Goal: Task Accomplishment & Management: Manage account settings

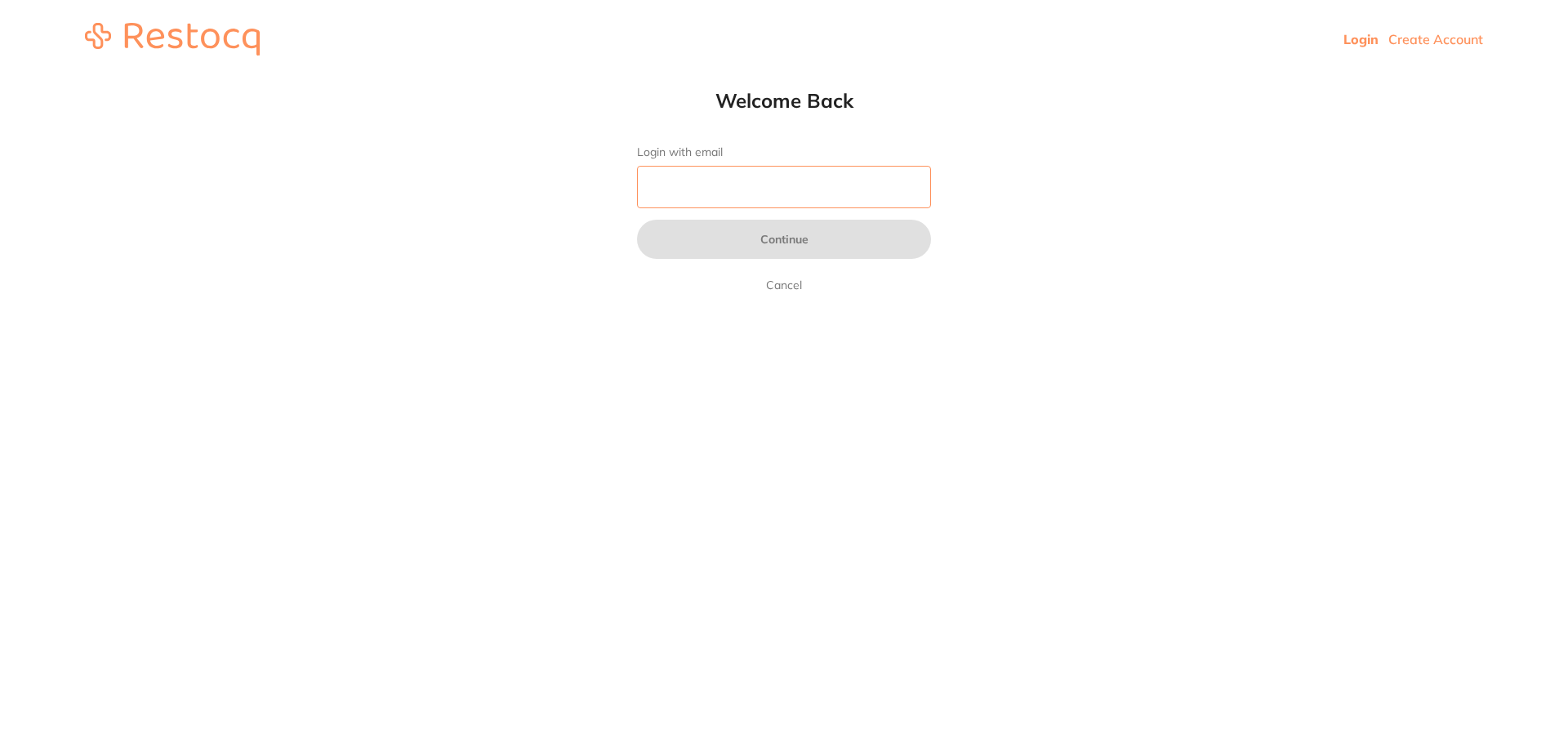
click at [706, 204] on input "Login with email" at bounding box center [784, 187] width 294 height 42
type input "[EMAIL_ADDRESS][DOMAIN_NAME]"
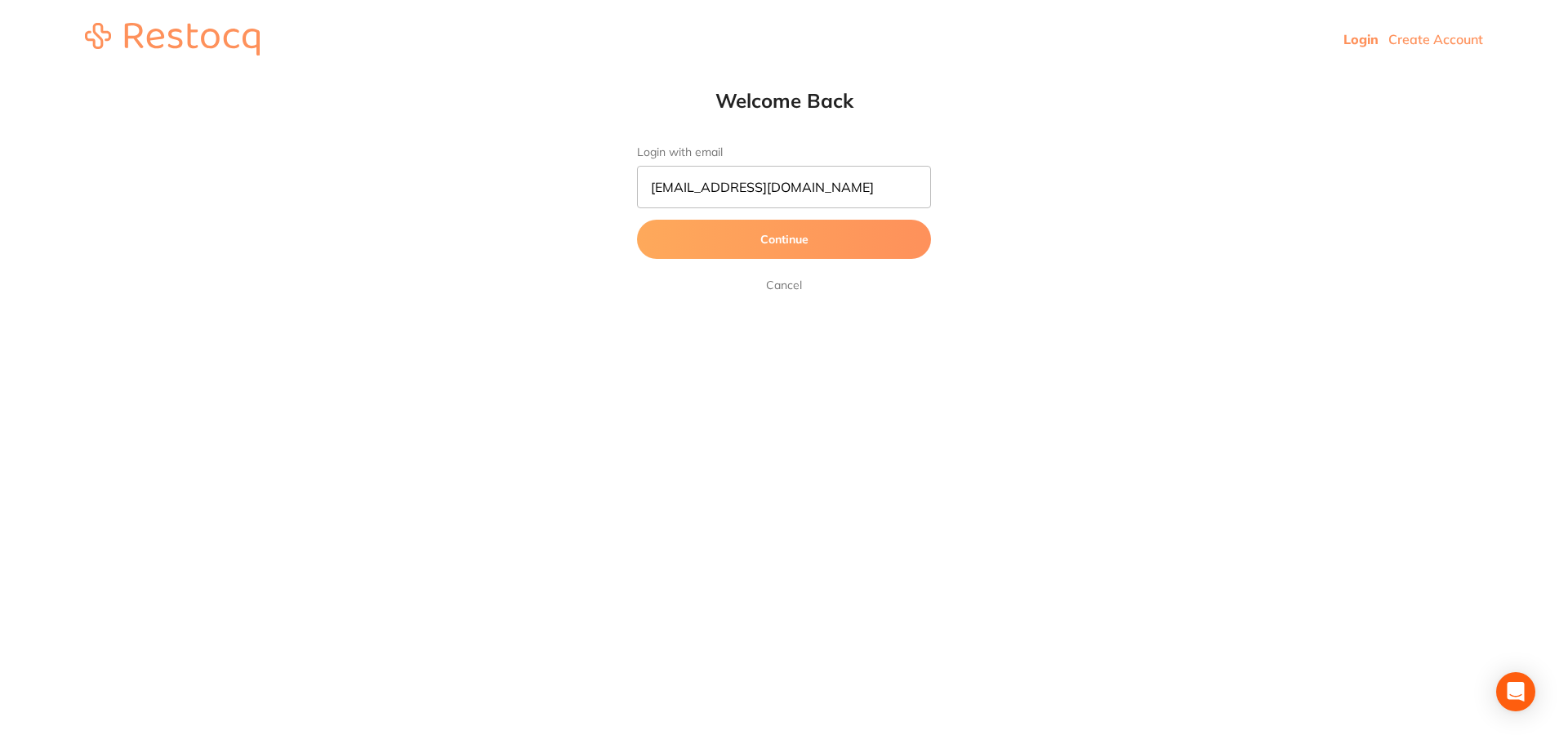
click at [712, 248] on button "Continue" at bounding box center [784, 239] width 294 height 39
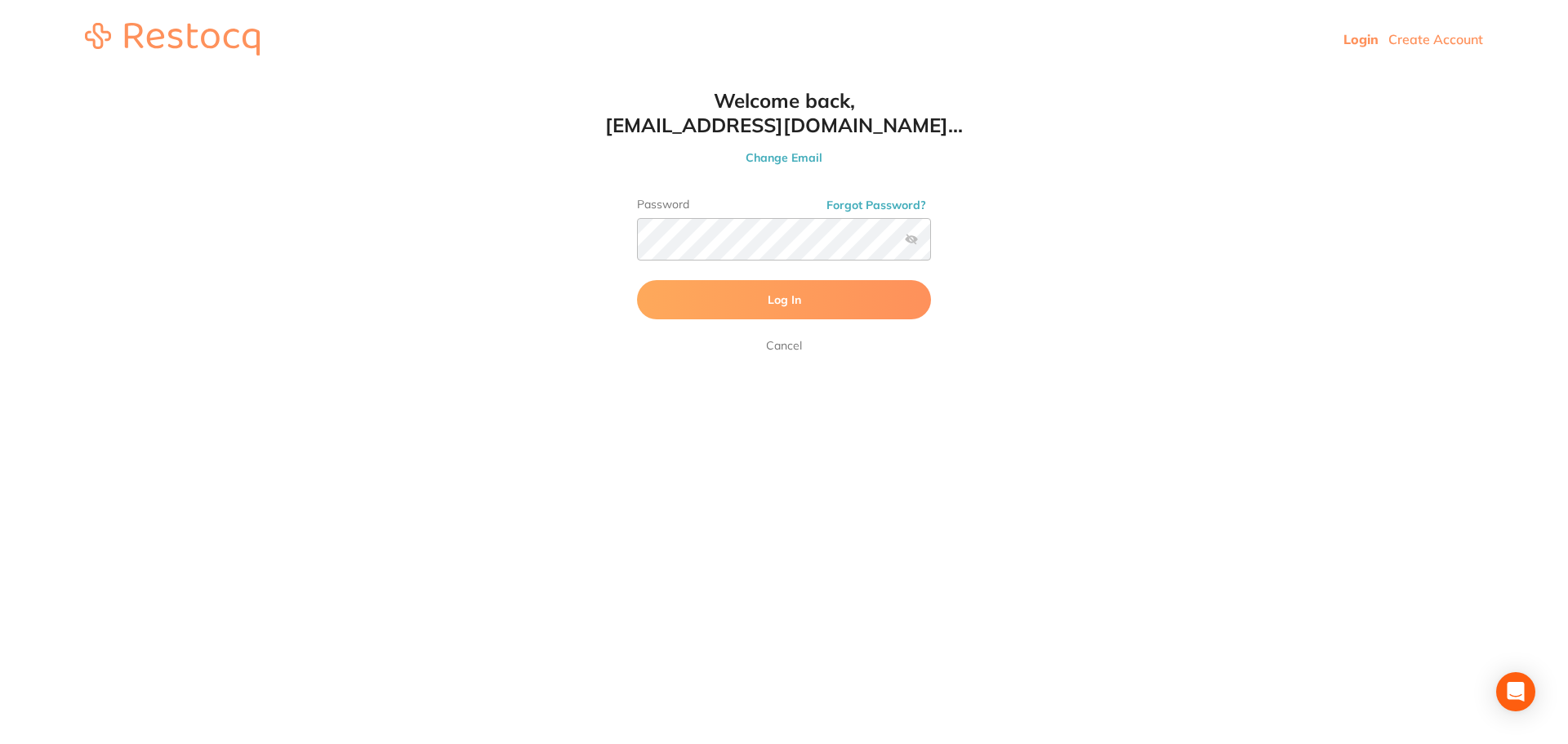
click at [762, 315] on button "Log In" at bounding box center [784, 299] width 294 height 39
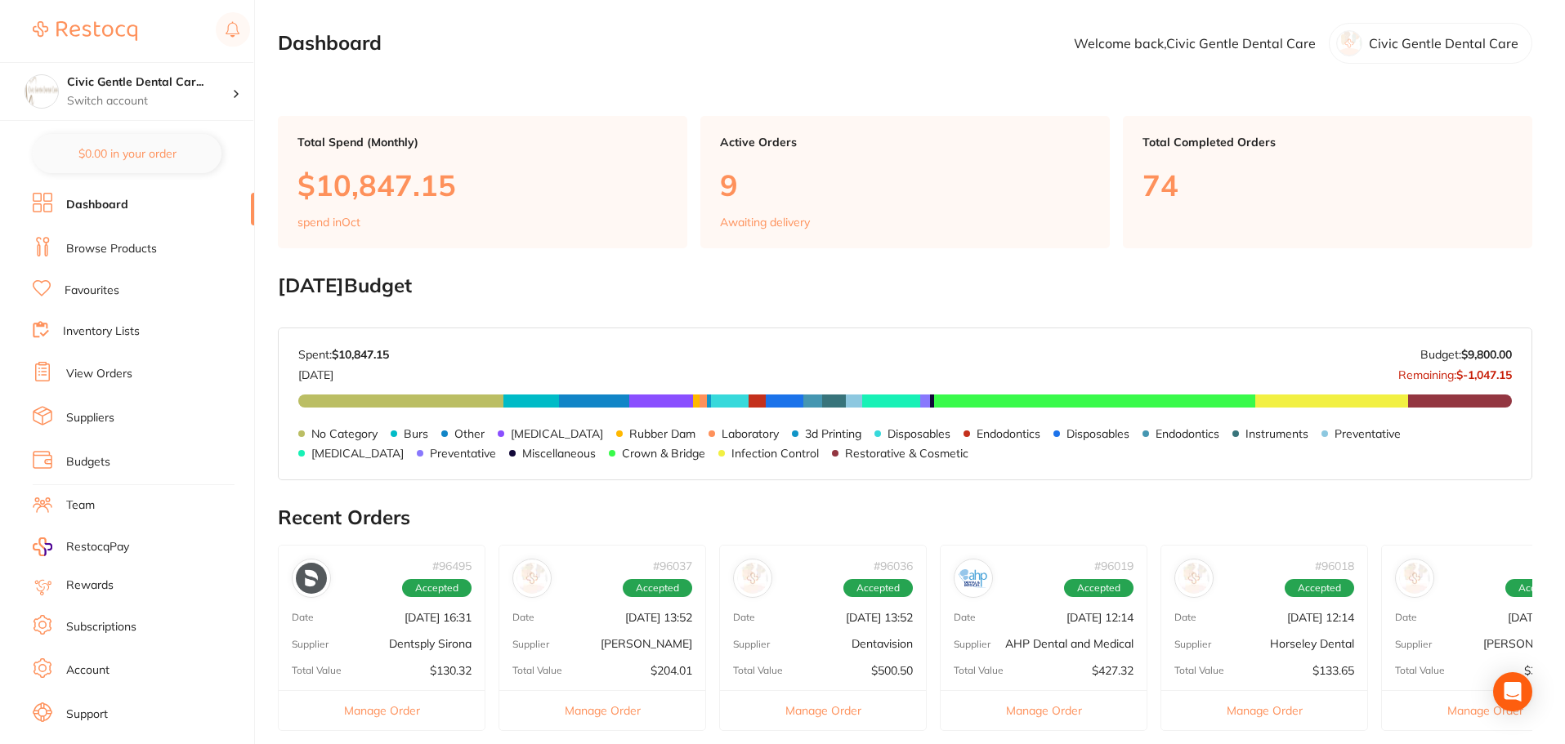
click at [762, 179] on p "9" at bounding box center [905, 184] width 370 height 33
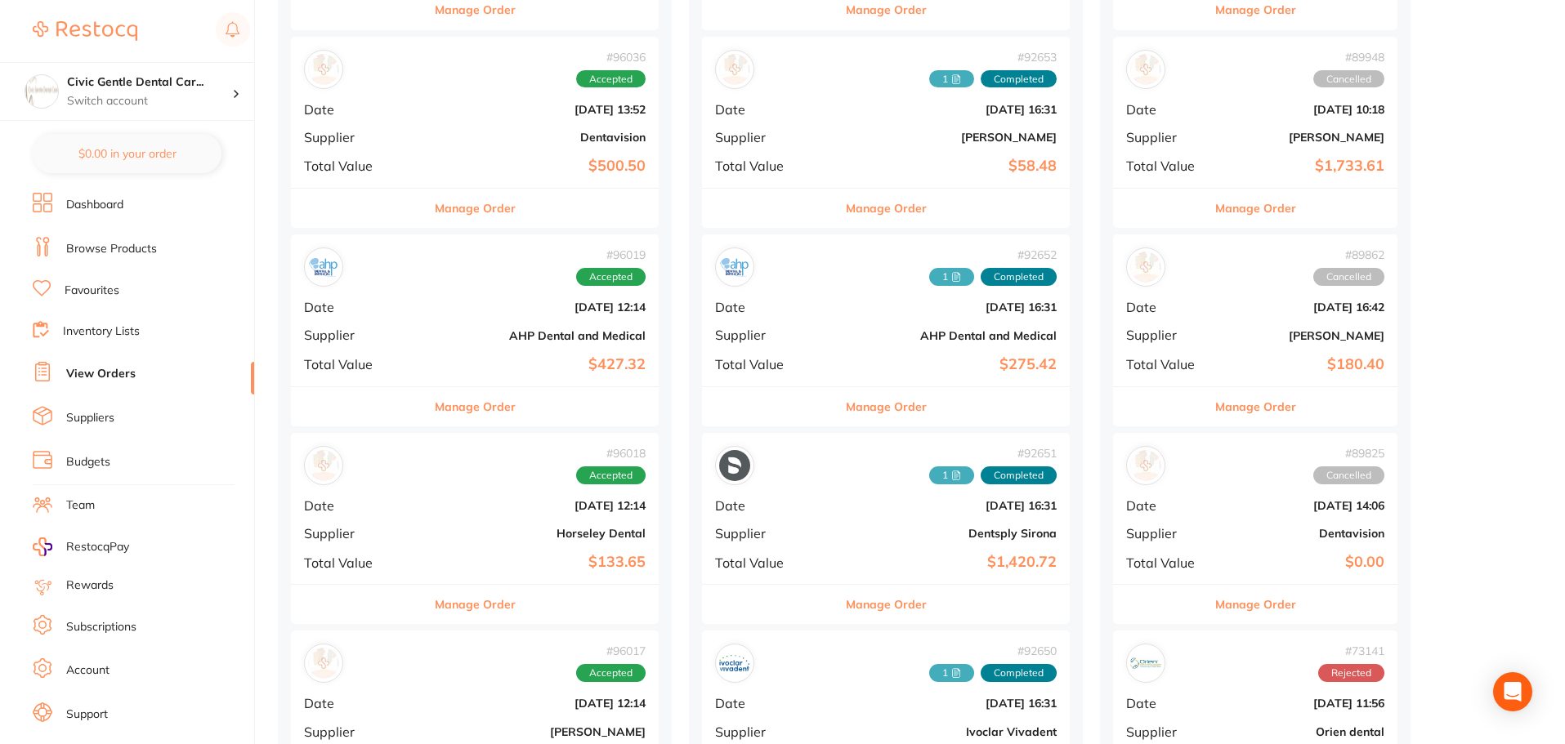
scroll to position [490, 0]
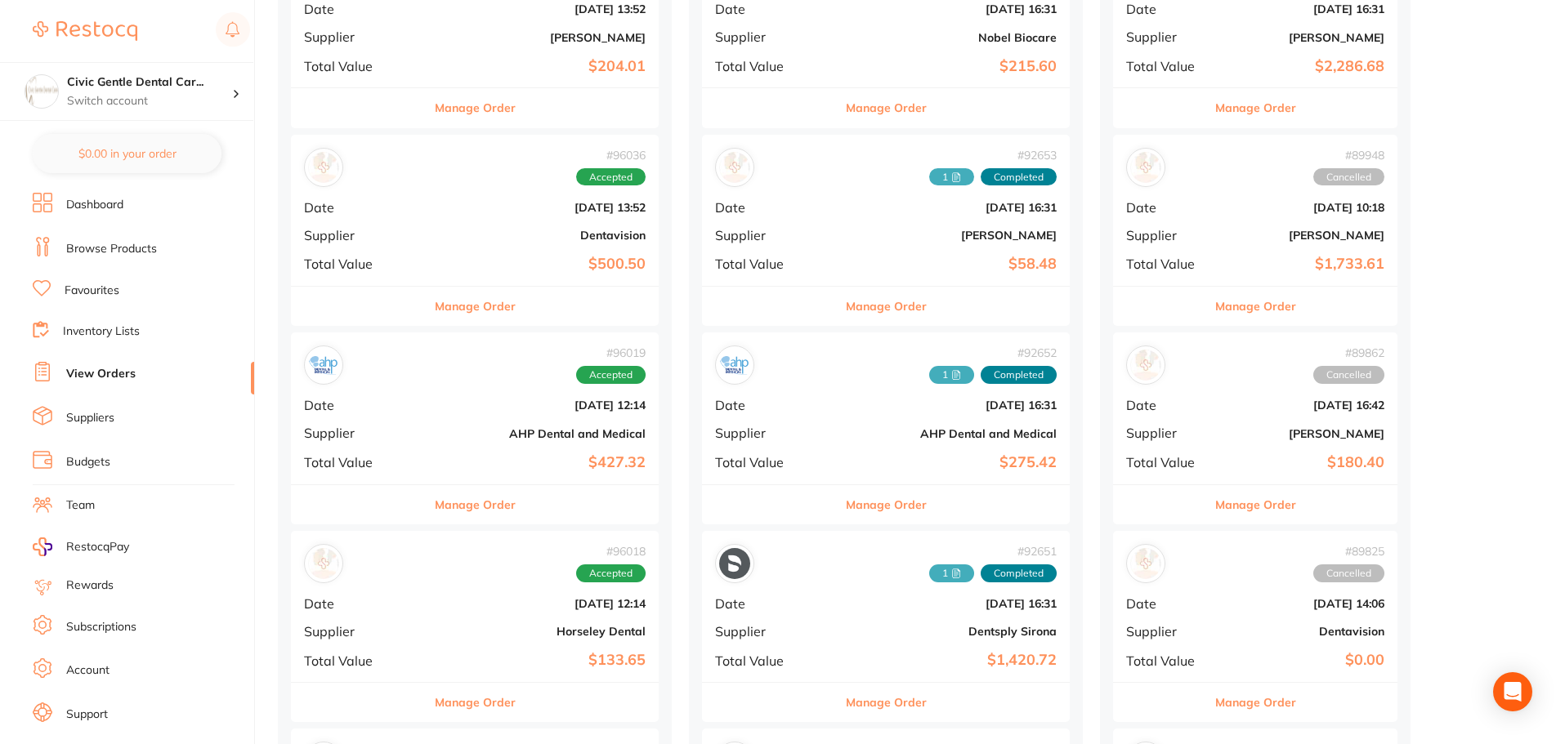
click at [505, 190] on div "# 96036 Accepted Date [DATE] 13:52 Supplier Dentavision Total Value $500.50" at bounding box center [475, 210] width 368 height 151
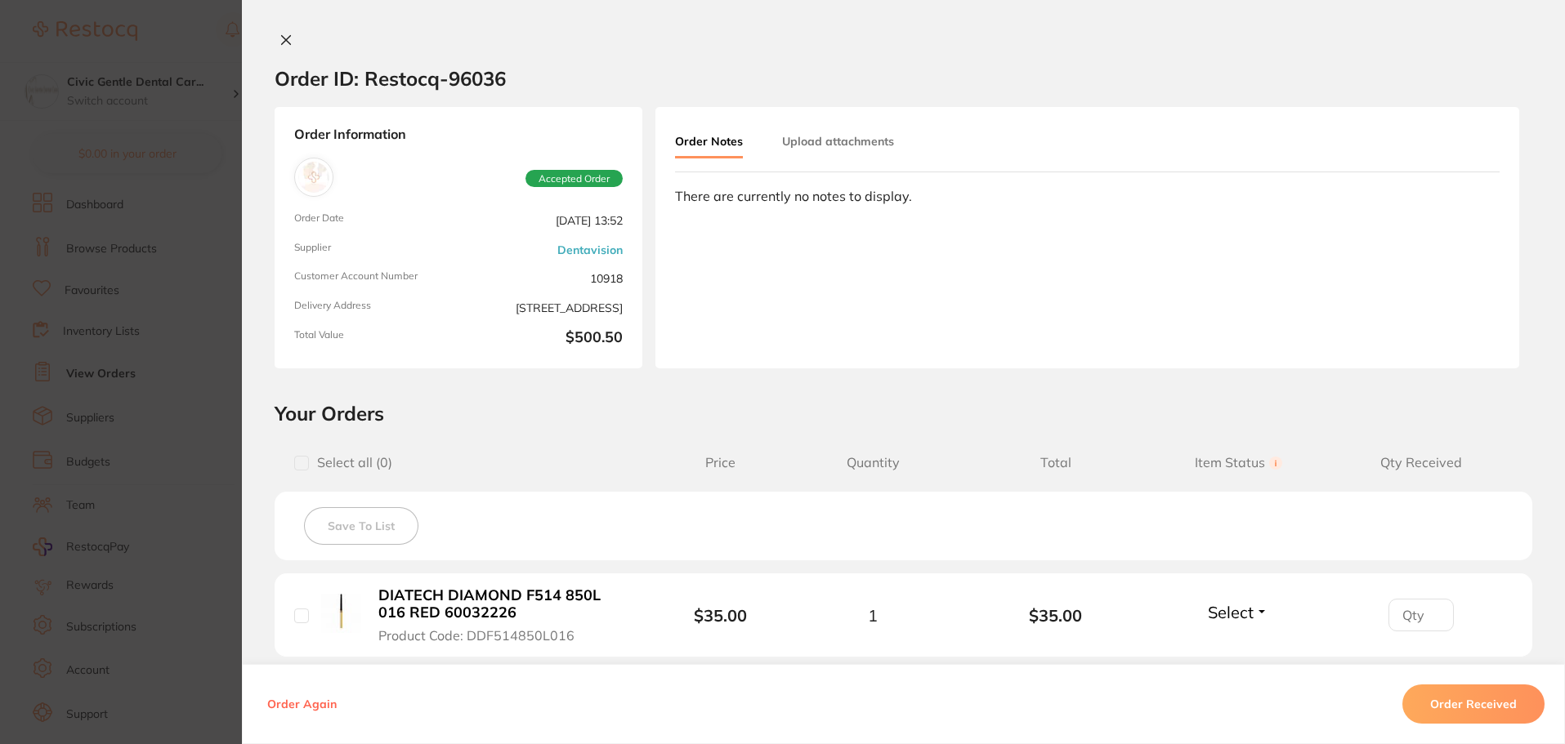
click at [282, 40] on icon at bounding box center [286, 40] width 9 height 9
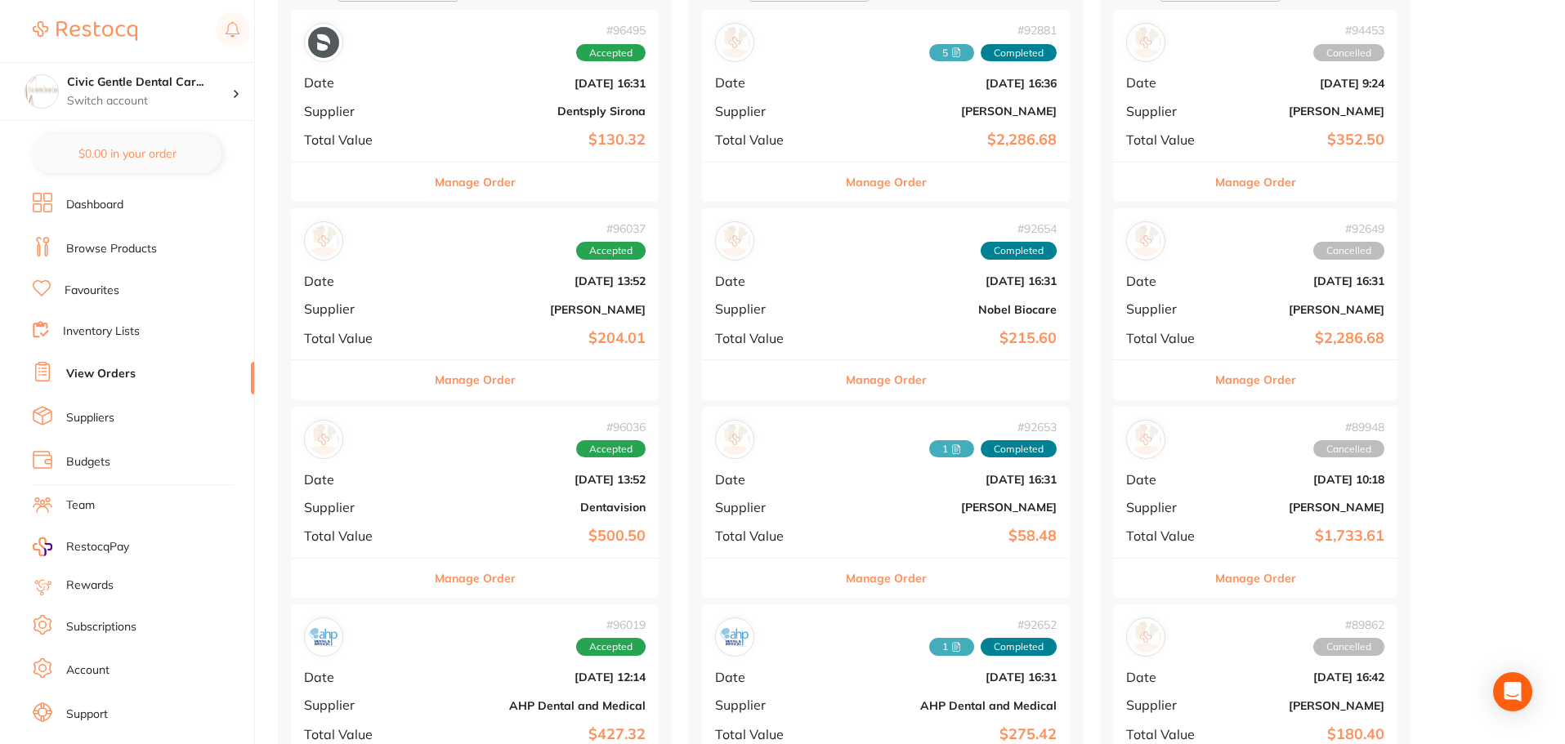
scroll to position [221, 0]
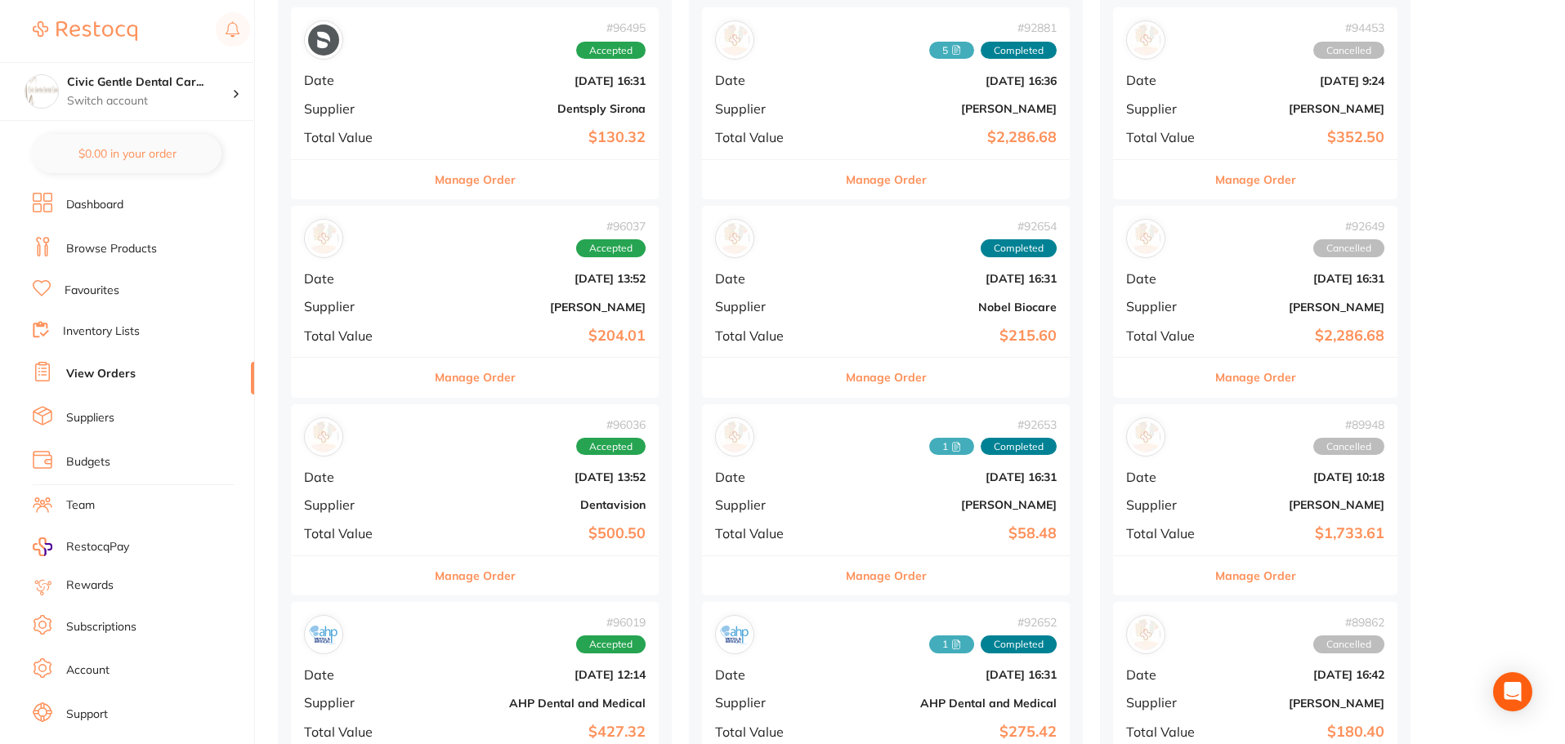
click at [846, 179] on button "Manage Order" at bounding box center [886, 179] width 81 height 39
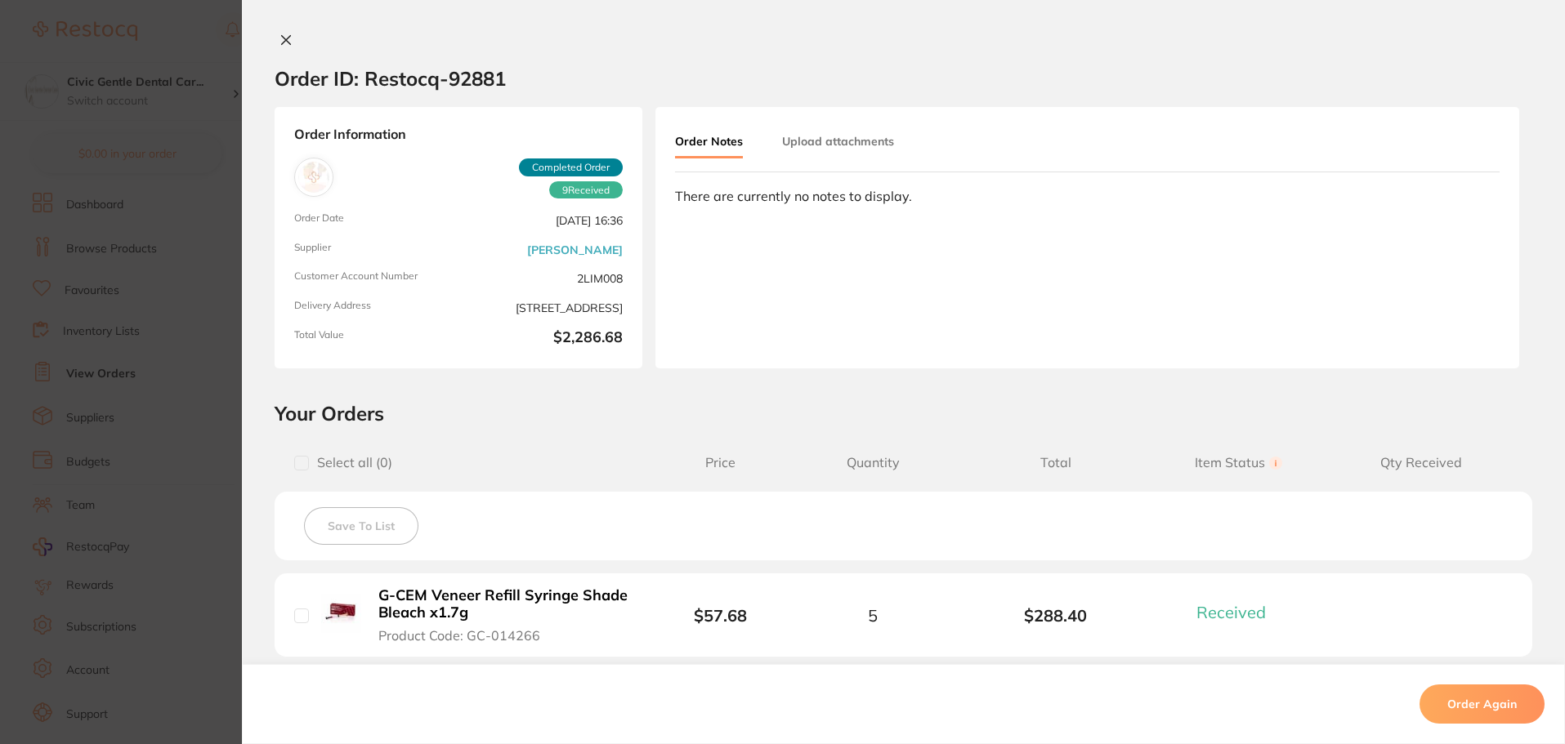
click at [806, 151] on button "Upload attachments" at bounding box center [838, 141] width 112 height 29
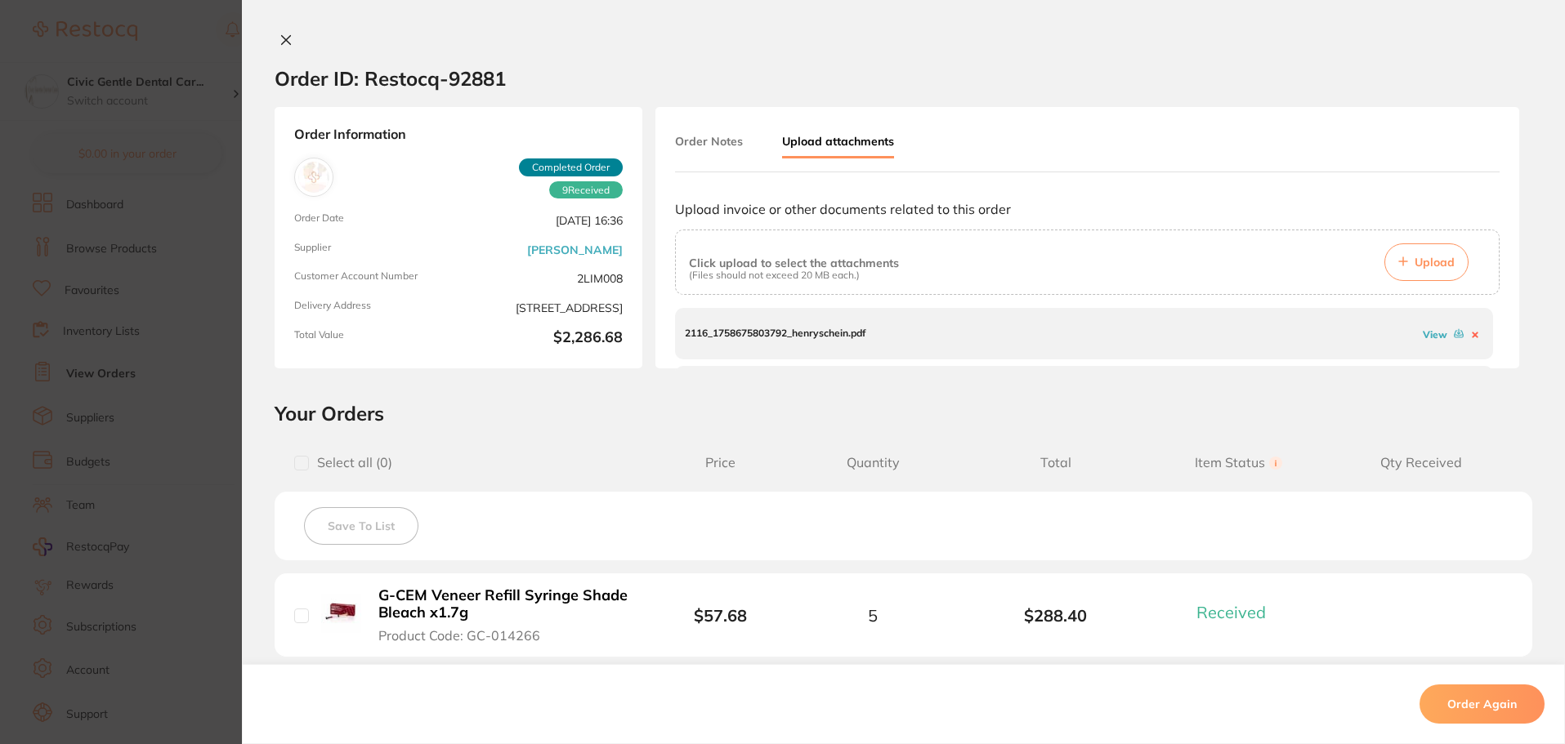
click at [711, 141] on button "Order Notes" at bounding box center [709, 141] width 68 height 29
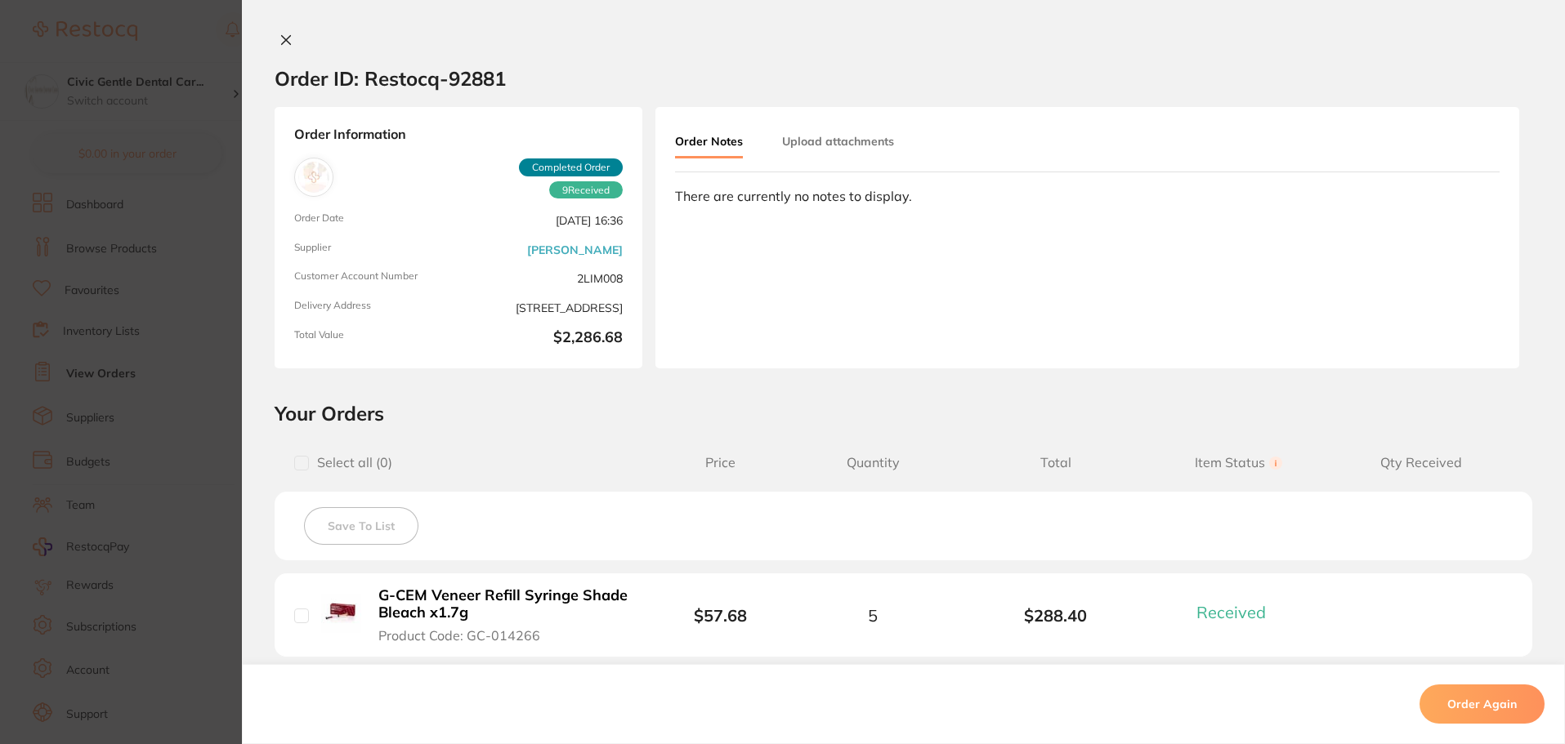
click at [279, 35] on icon at bounding box center [285, 39] width 13 height 13
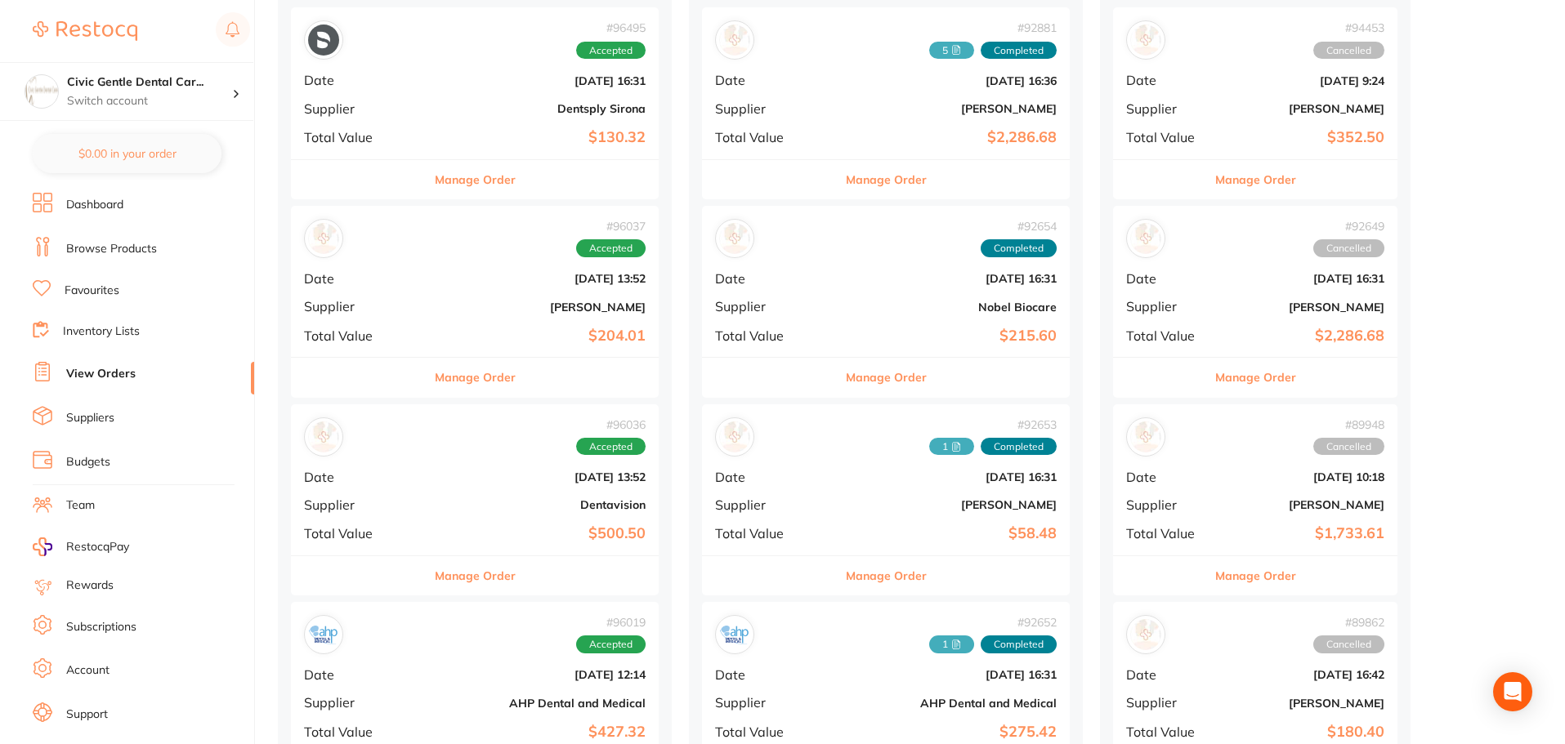
click at [521, 544] on div "# 96036 Accepted Date [DATE] 13:52 Supplier Dentavision Total Value $500.50" at bounding box center [475, 479] width 368 height 151
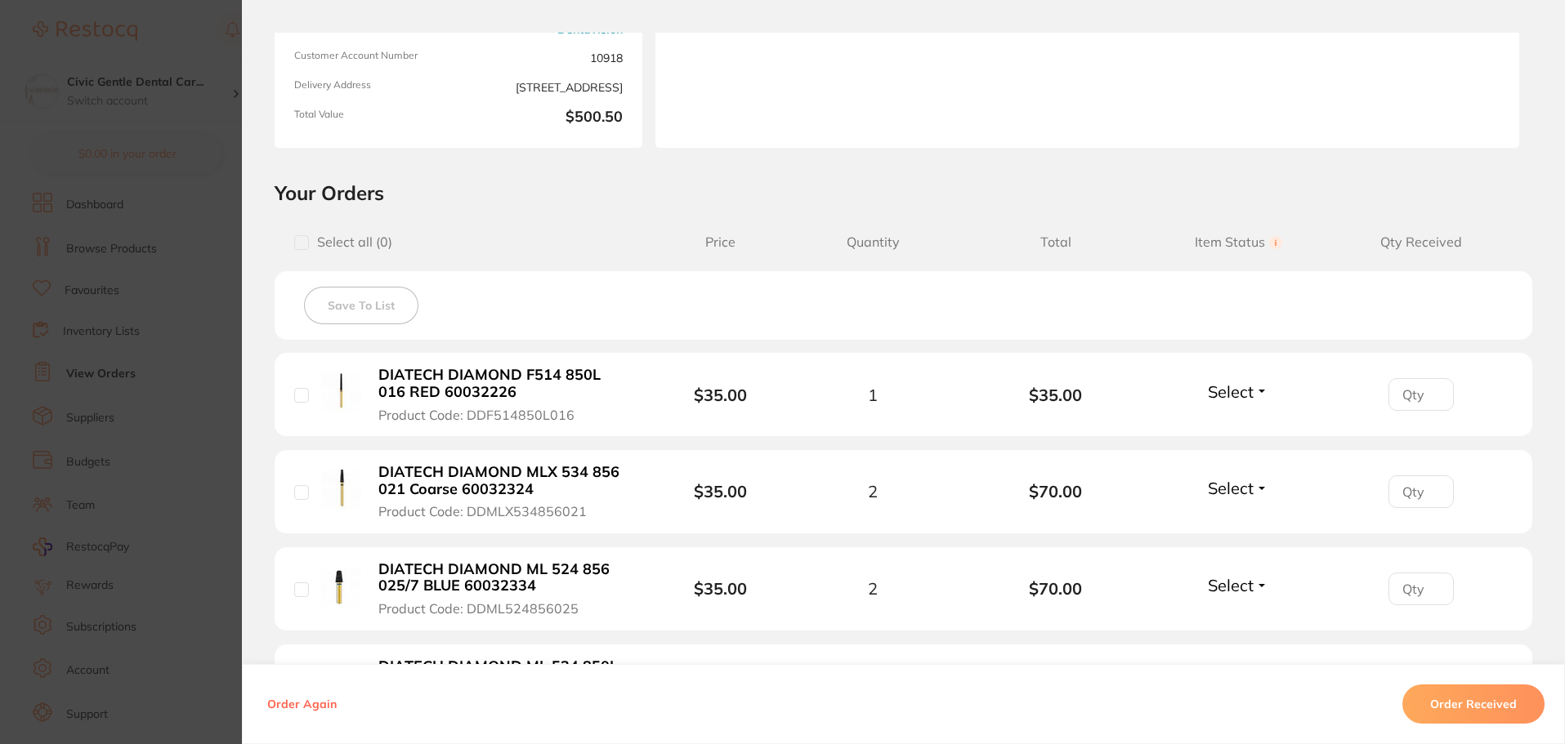
scroll to position [245, 0]
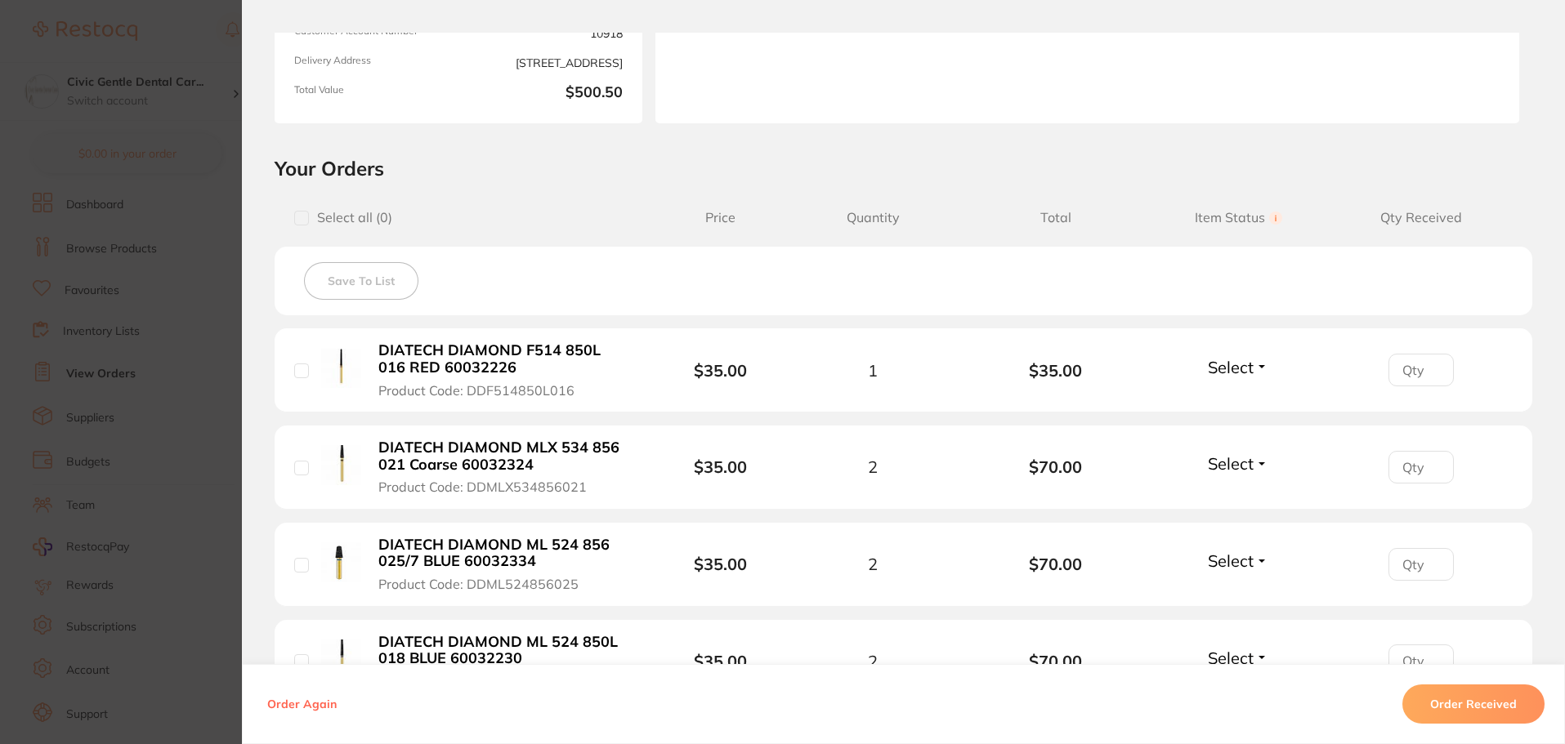
click at [1245, 362] on span "Select" at bounding box center [1231, 367] width 46 height 20
click at [1243, 395] on button "Received" at bounding box center [1238, 403] width 42 height 25
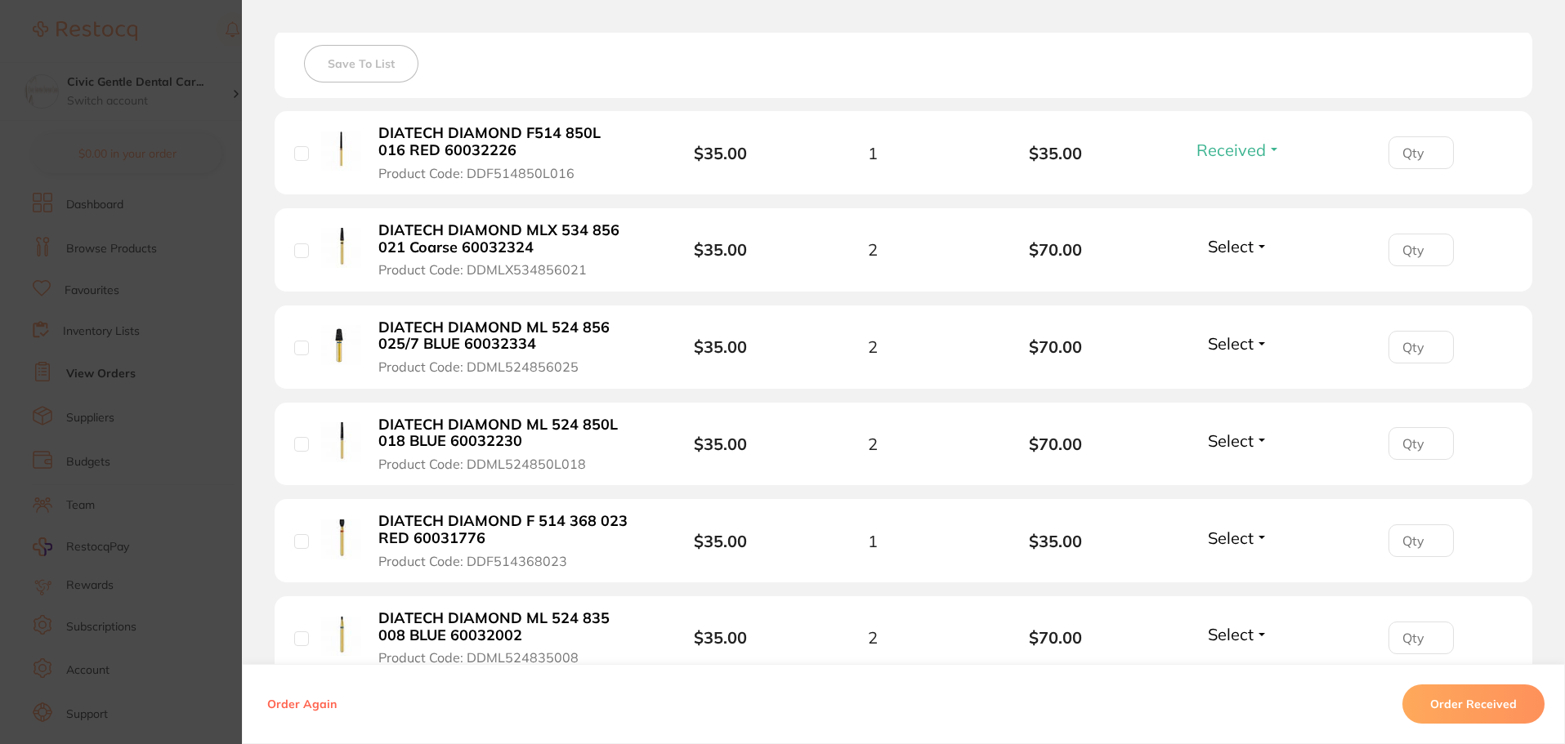
scroll to position [490, 0]
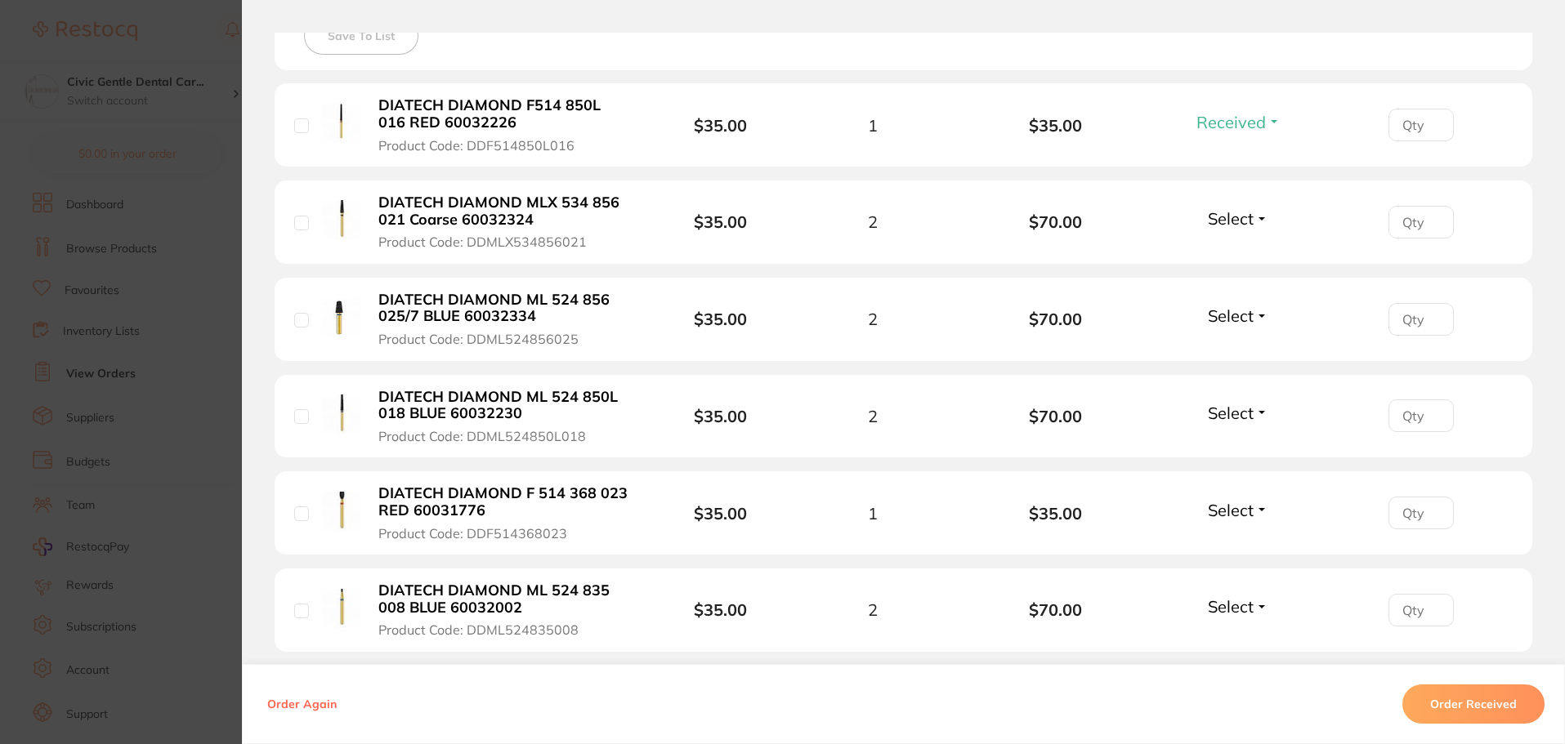
click at [1225, 230] on div "Select Received Back Order" at bounding box center [1238, 221] width 70 height 27
click at [1235, 219] on span "Select" at bounding box center [1231, 218] width 46 height 20
click at [1230, 255] on span "Received" at bounding box center [1238, 254] width 42 height 12
click at [1240, 317] on span "Select" at bounding box center [1231, 316] width 46 height 20
click at [1240, 351] on span "Received" at bounding box center [1238, 351] width 42 height 12
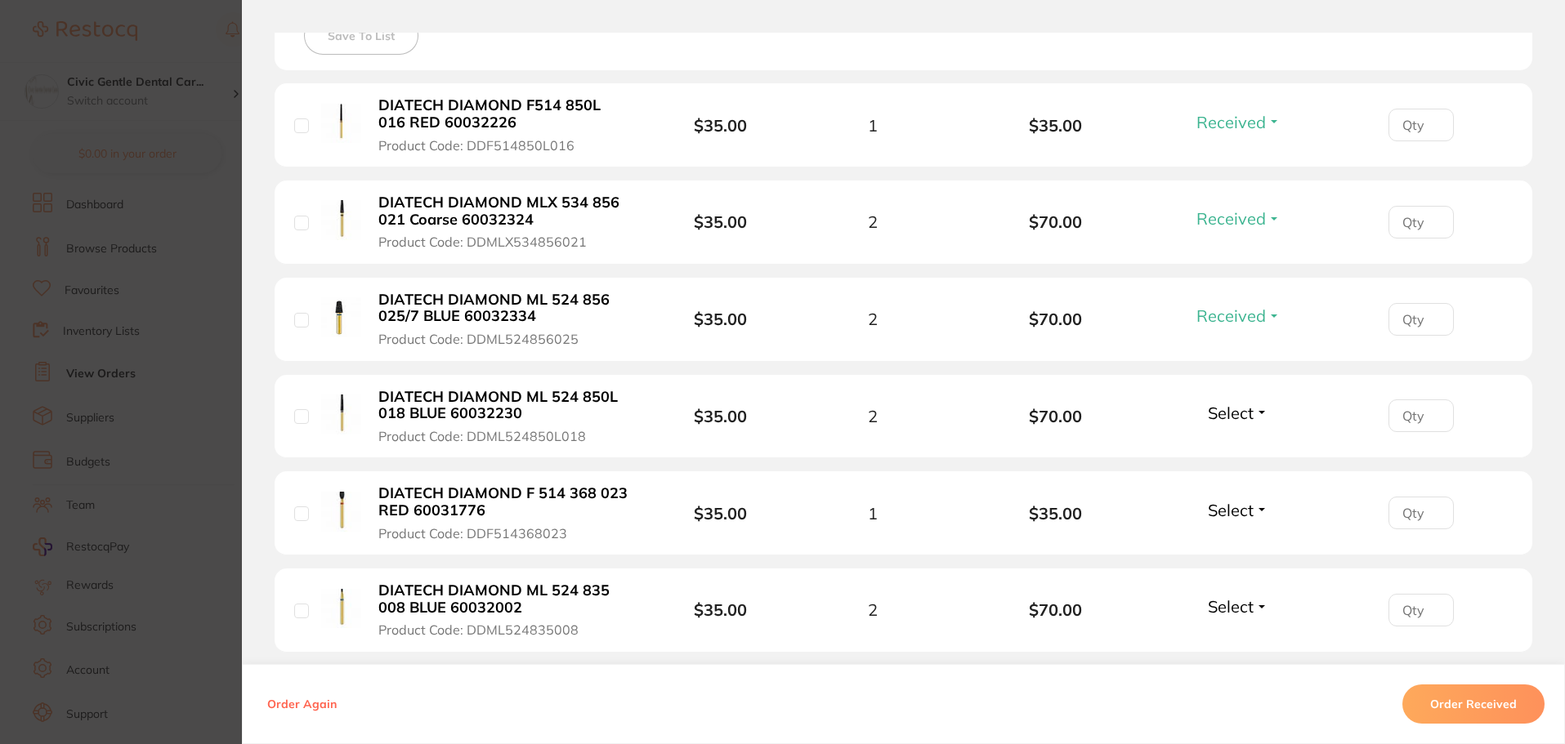
click at [1248, 409] on span "Select" at bounding box center [1231, 413] width 46 height 20
click at [1248, 449] on span "Received" at bounding box center [1238, 448] width 42 height 12
click at [1239, 517] on span "Select" at bounding box center [1231, 510] width 46 height 20
click at [1244, 547] on span "Received" at bounding box center [1238, 545] width 42 height 12
click at [1233, 604] on span "Select" at bounding box center [1231, 606] width 46 height 20
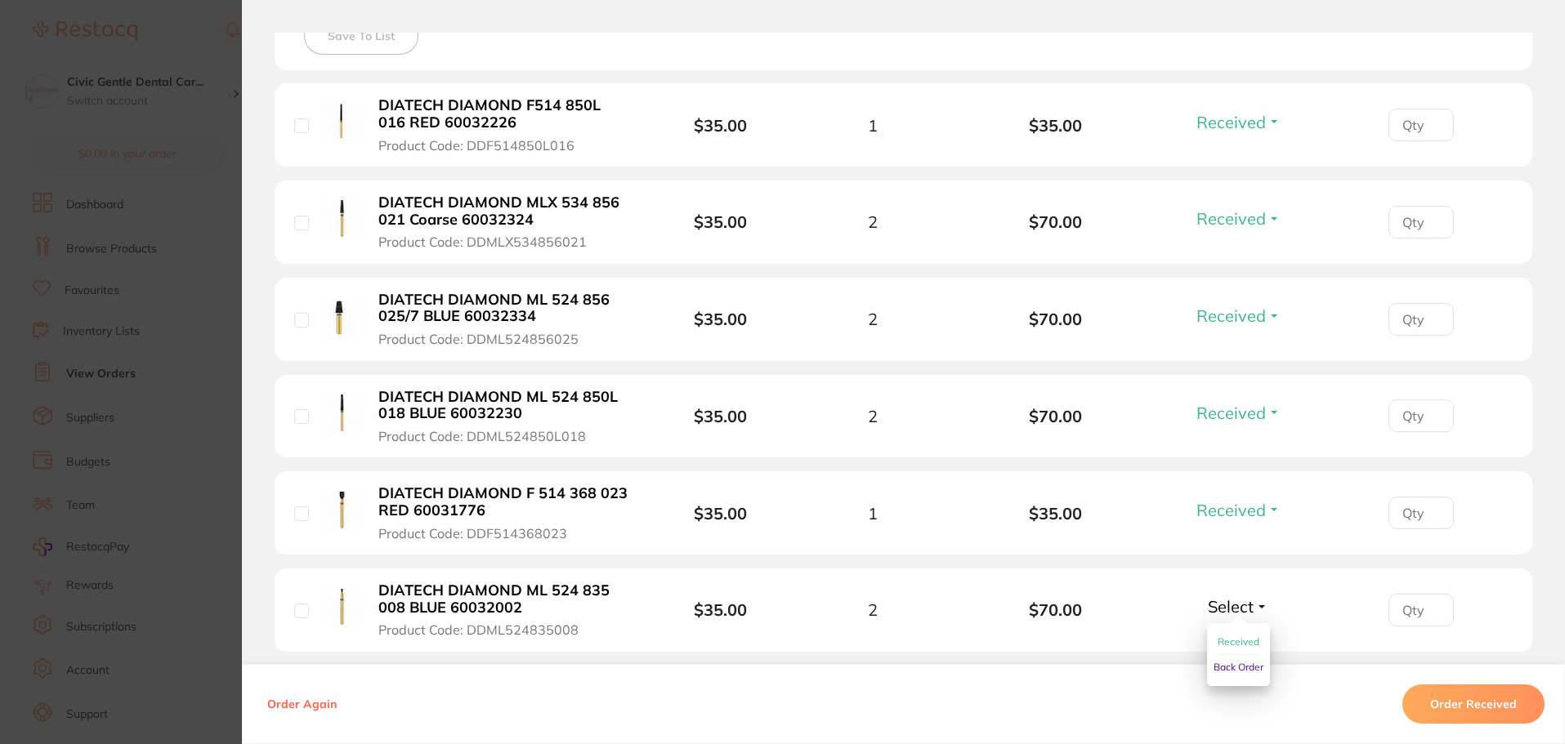
click at [1230, 640] on span "Received" at bounding box center [1238, 642] width 42 height 12
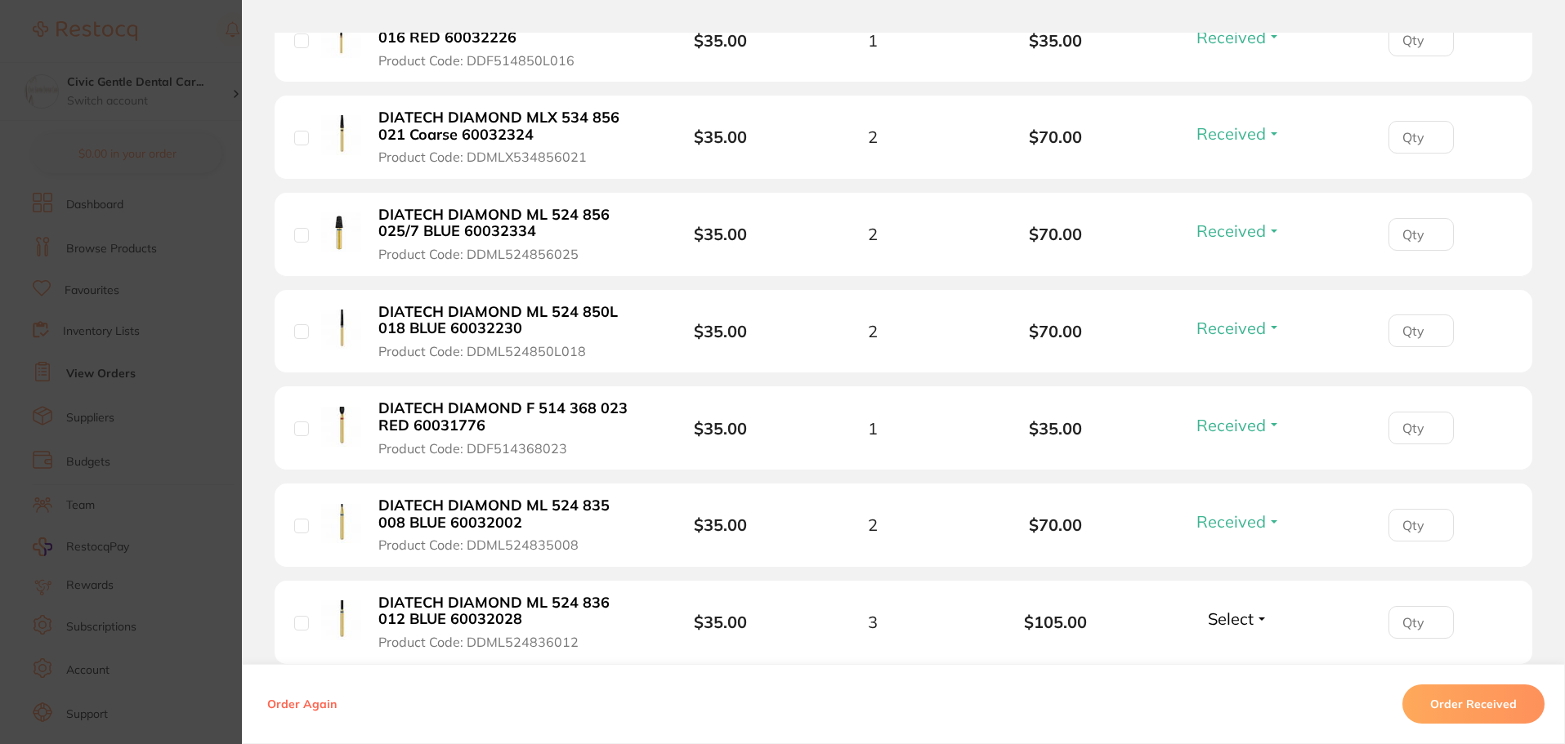
scroll to position [654, 0]
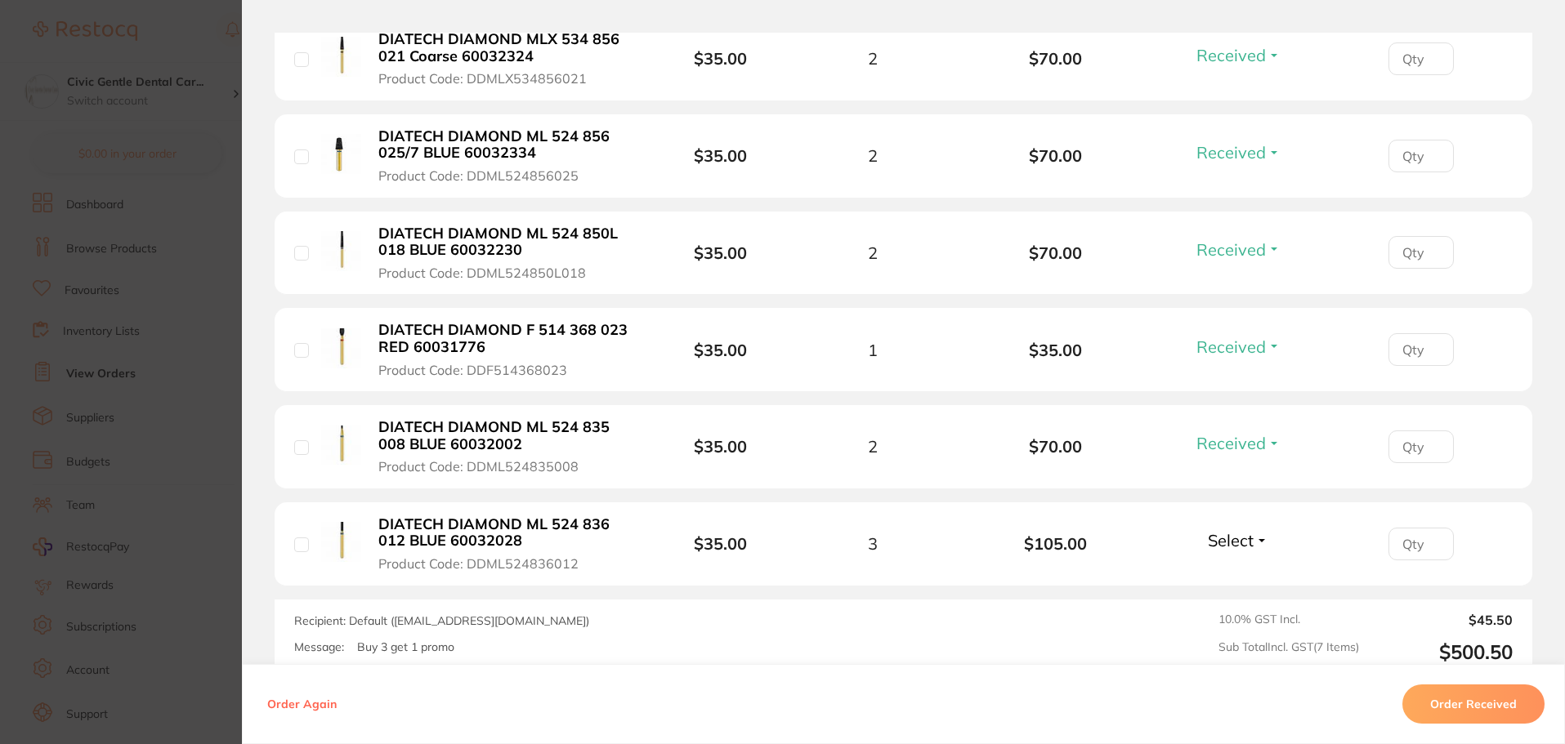
click at [1221, 543] on span "Select" at bounding box center [1231, 540] width 46 height 20
click at [1221, 574] on span "Received" at bounding box center [1238, 575] width 42 height 12
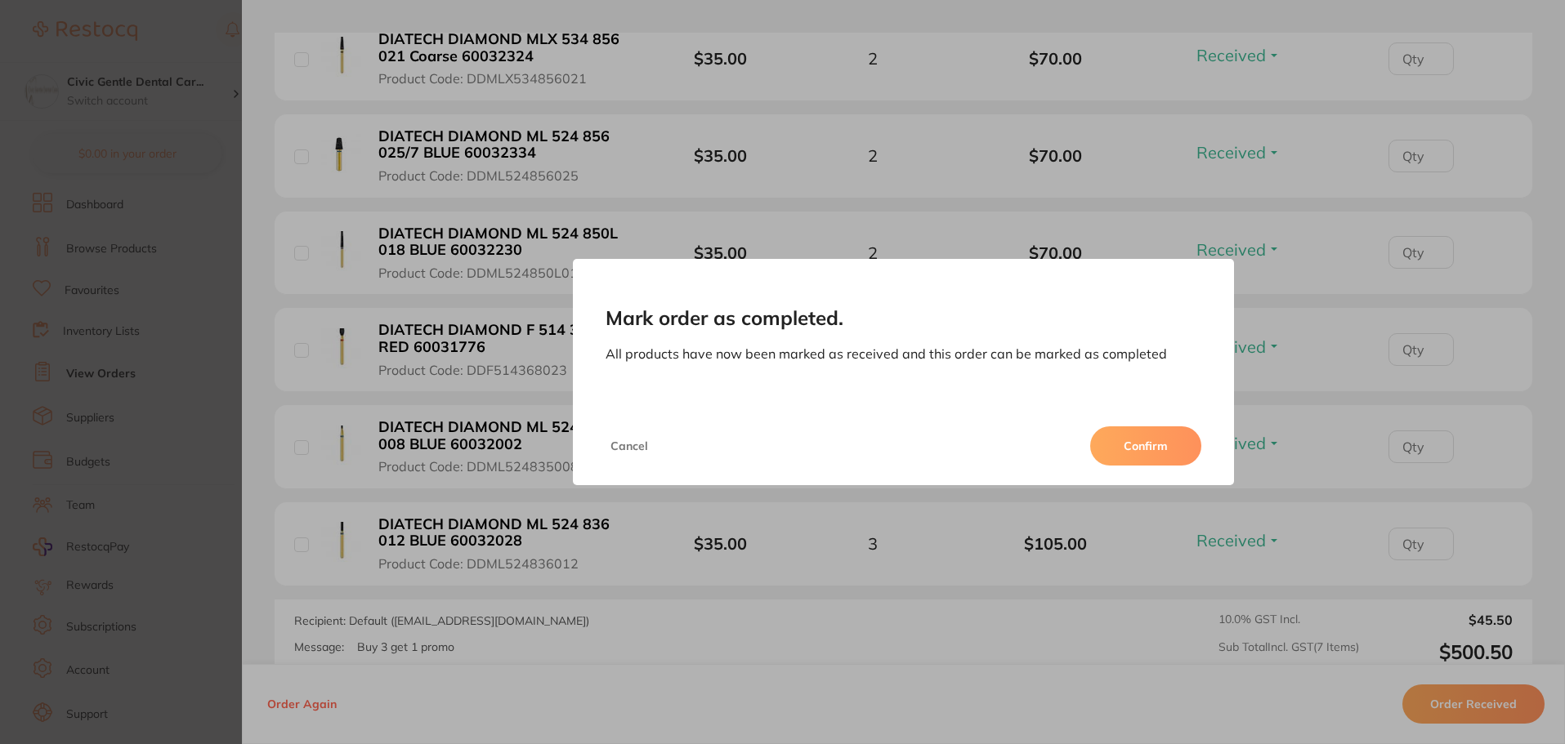
click at [1152, 452] on button "Confirm" at bounding box center [1145, 445] width 111 height 39
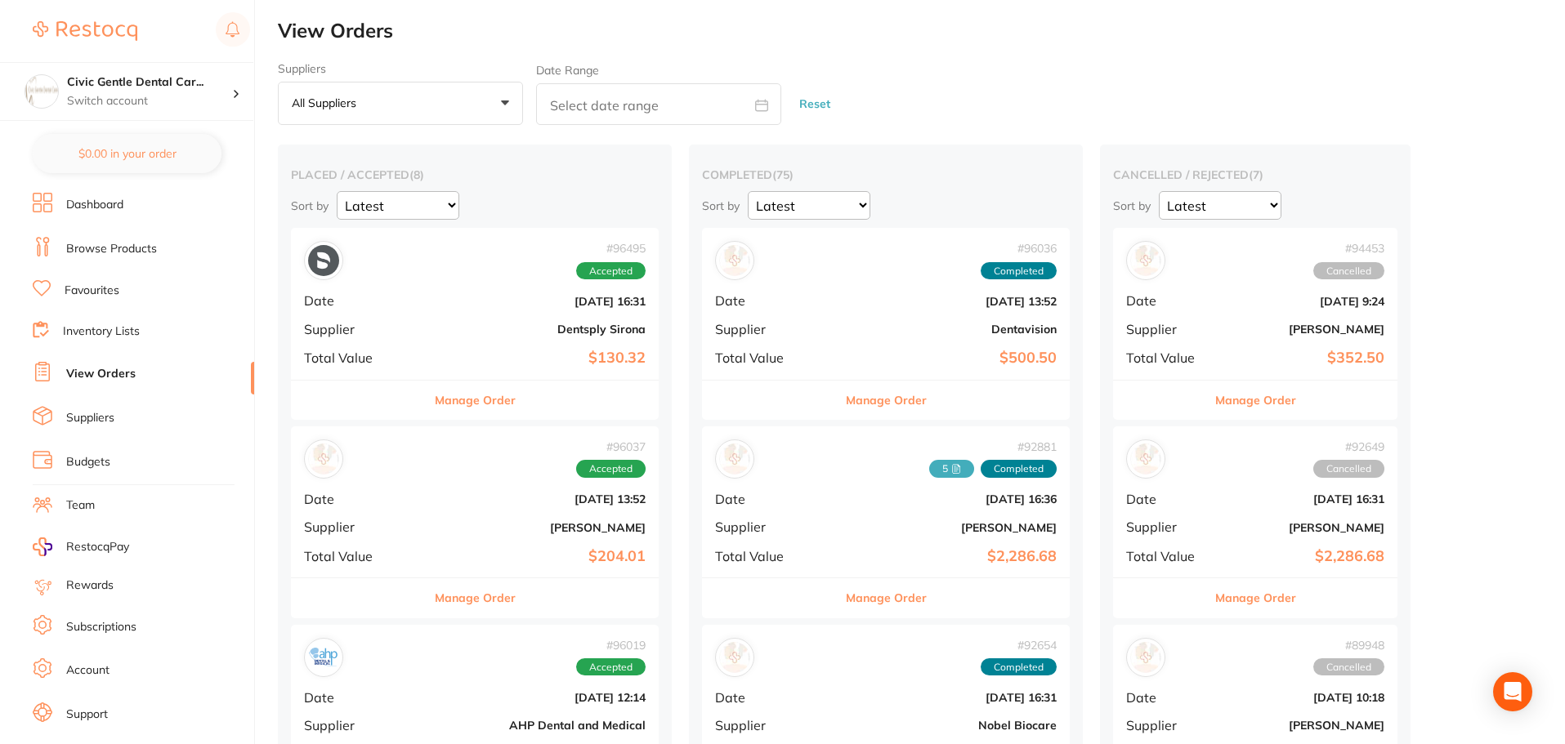
click at [846, 395] on button "Manage Order" at bounding box center [886, 400] width 81 height 39
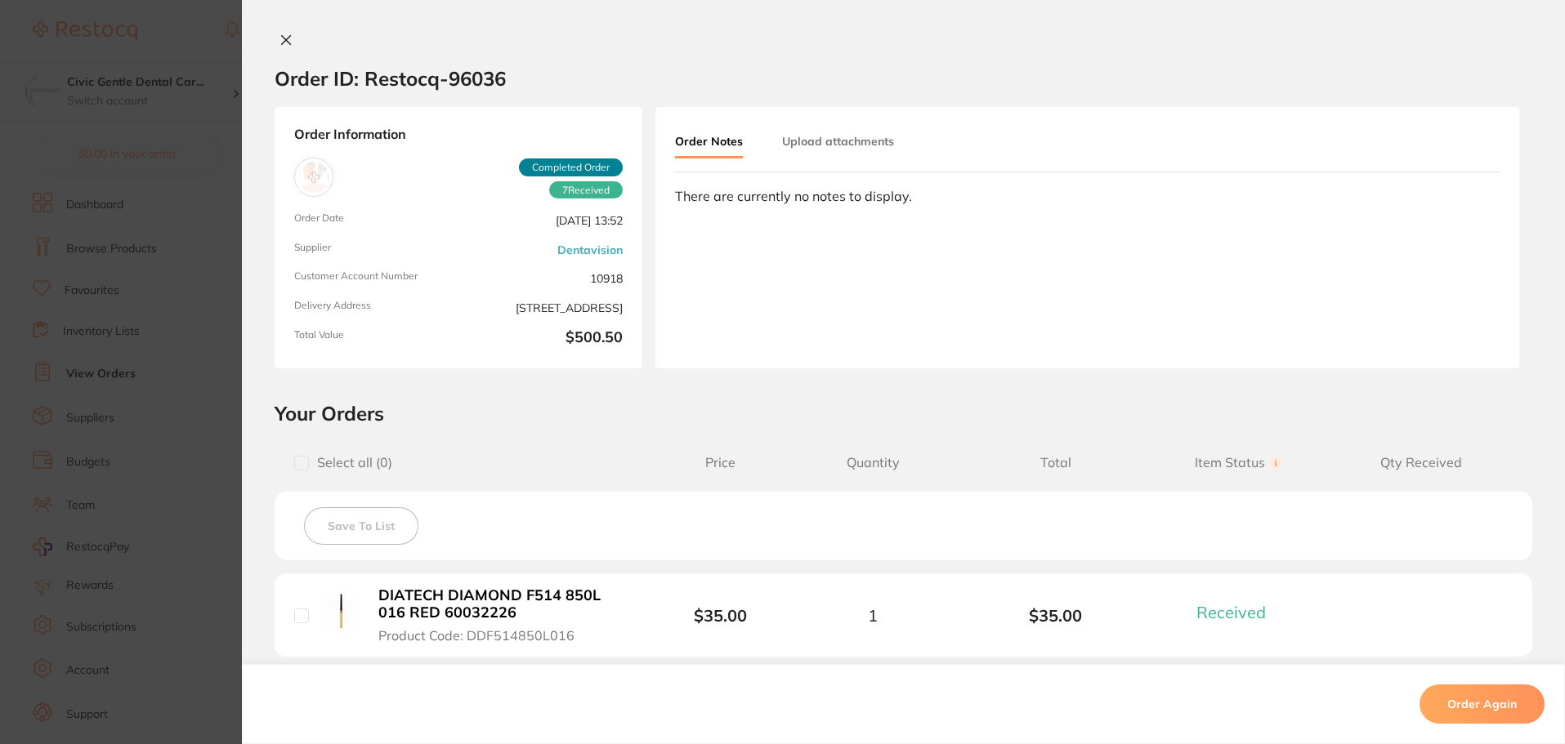
click at [825, 143] on button "Upload attachments" at bounding box center [838, 141] width 112 height 29
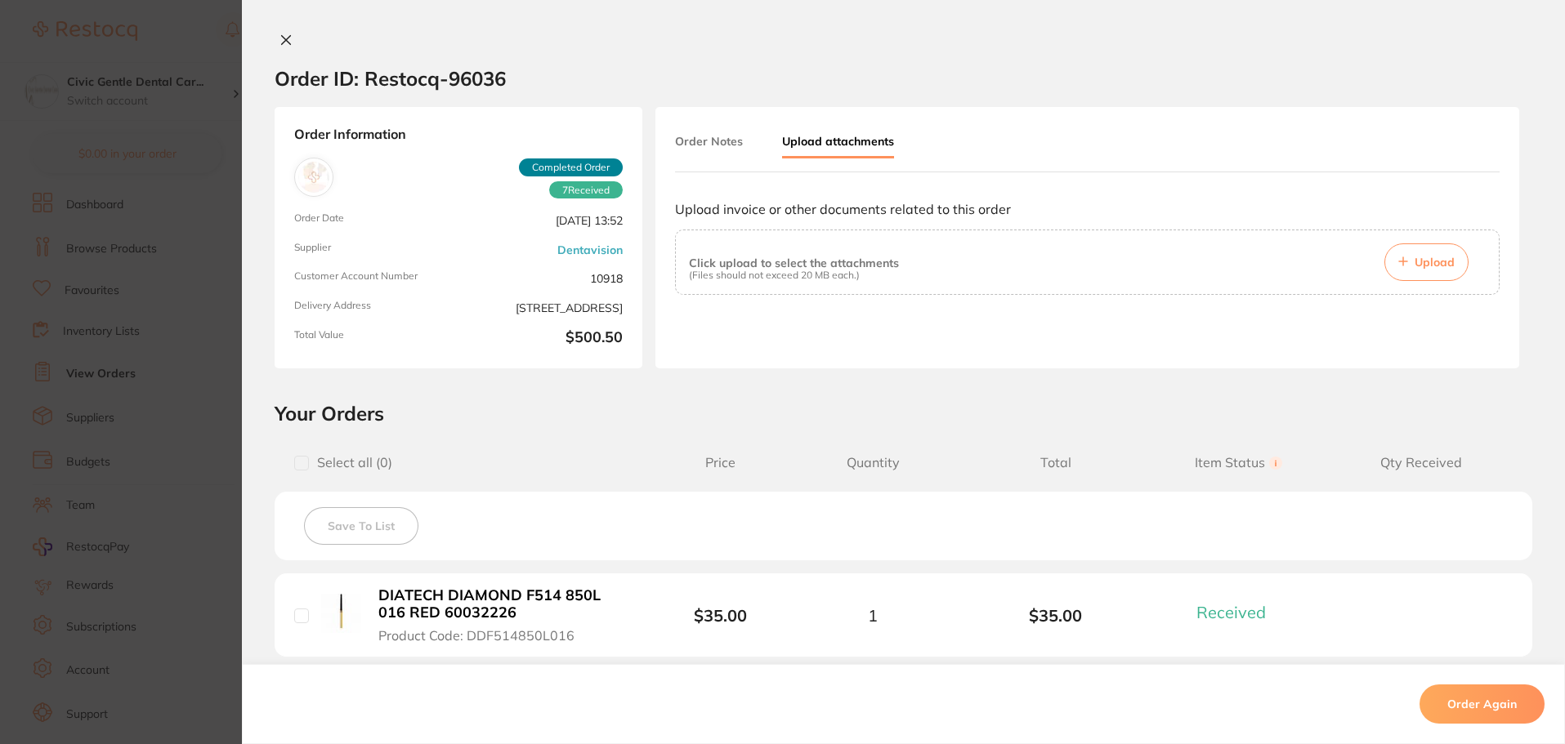
click at [279, 38] on icon at bounding box center [285, 39] width 13 height 13
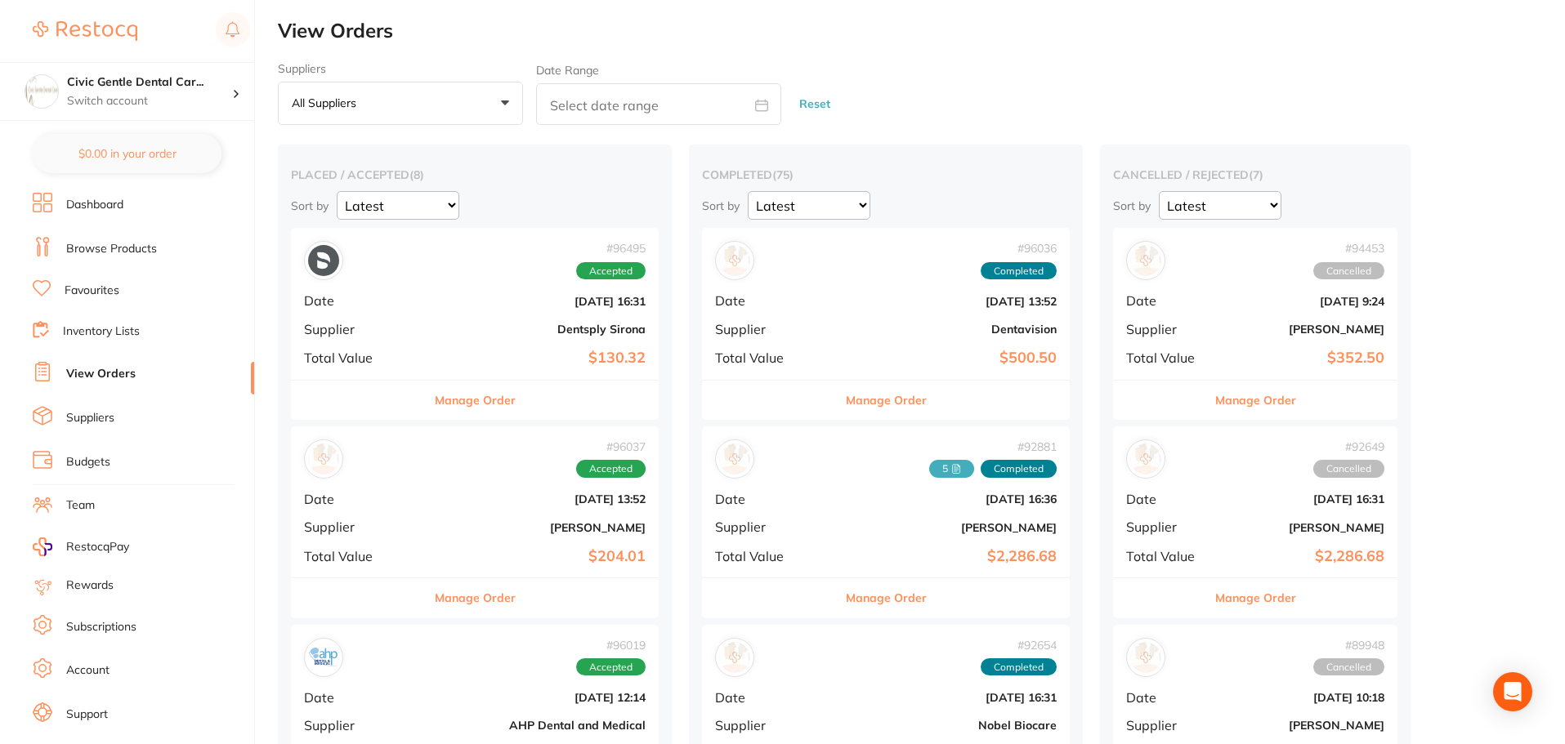
click at [846, 400] on button "Manage Order" at bounding box center [886, 400] width 81 height 39
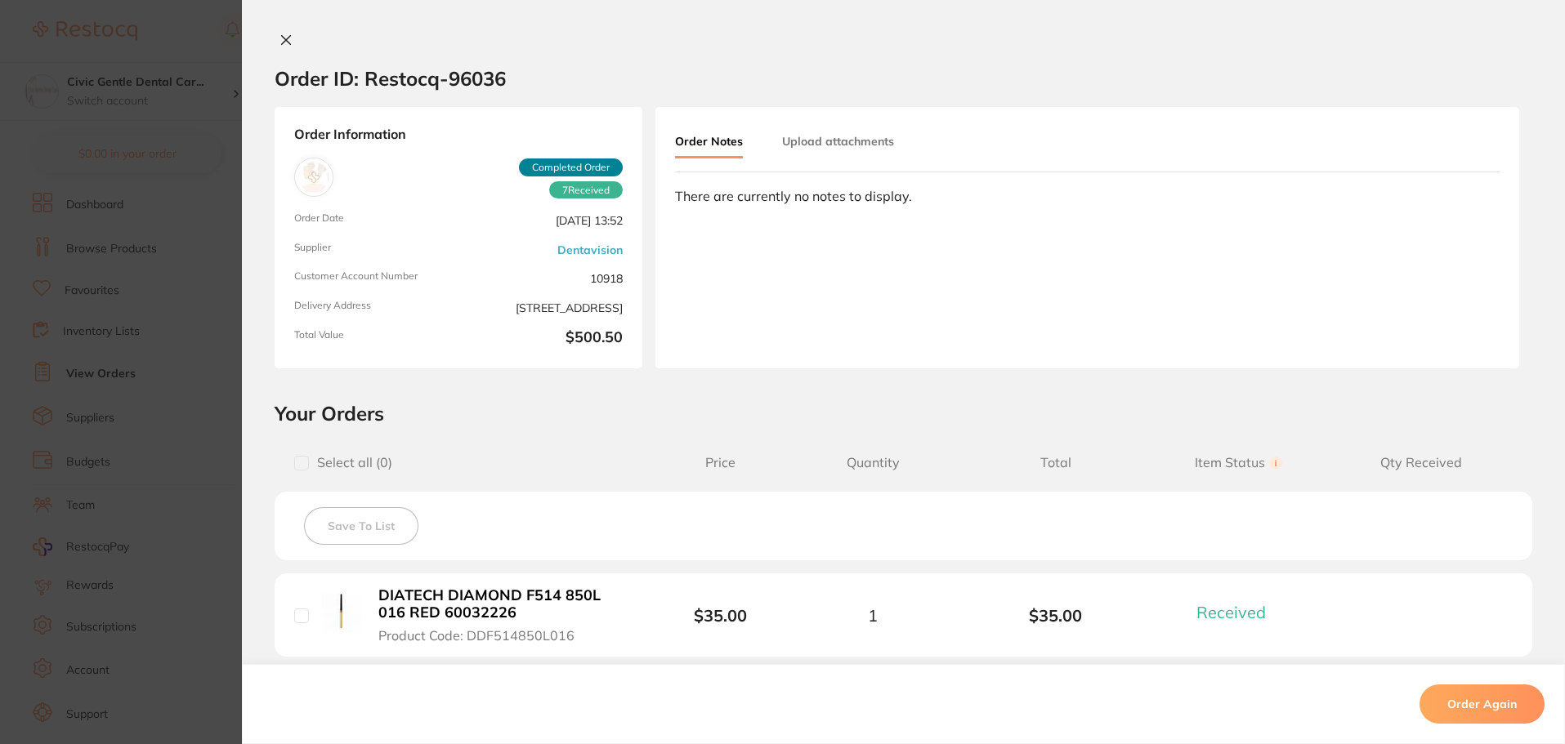
click at [827, 144] on button "Upload attachments" at bounding box center [838, 141] width 112 height 29
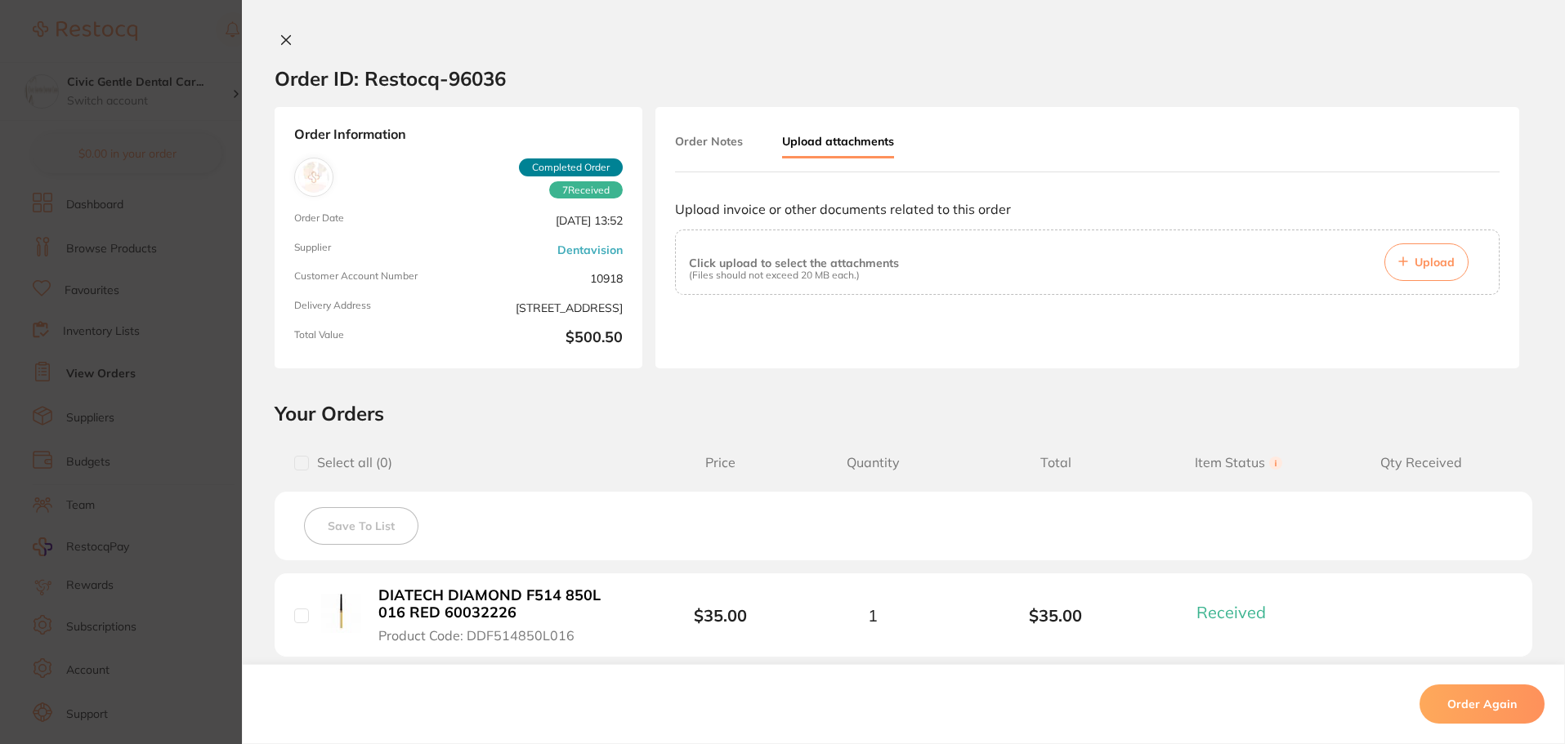
click at [695, 142] on button "Order Notes" at bounding box center [709, 141] width 68 height 29
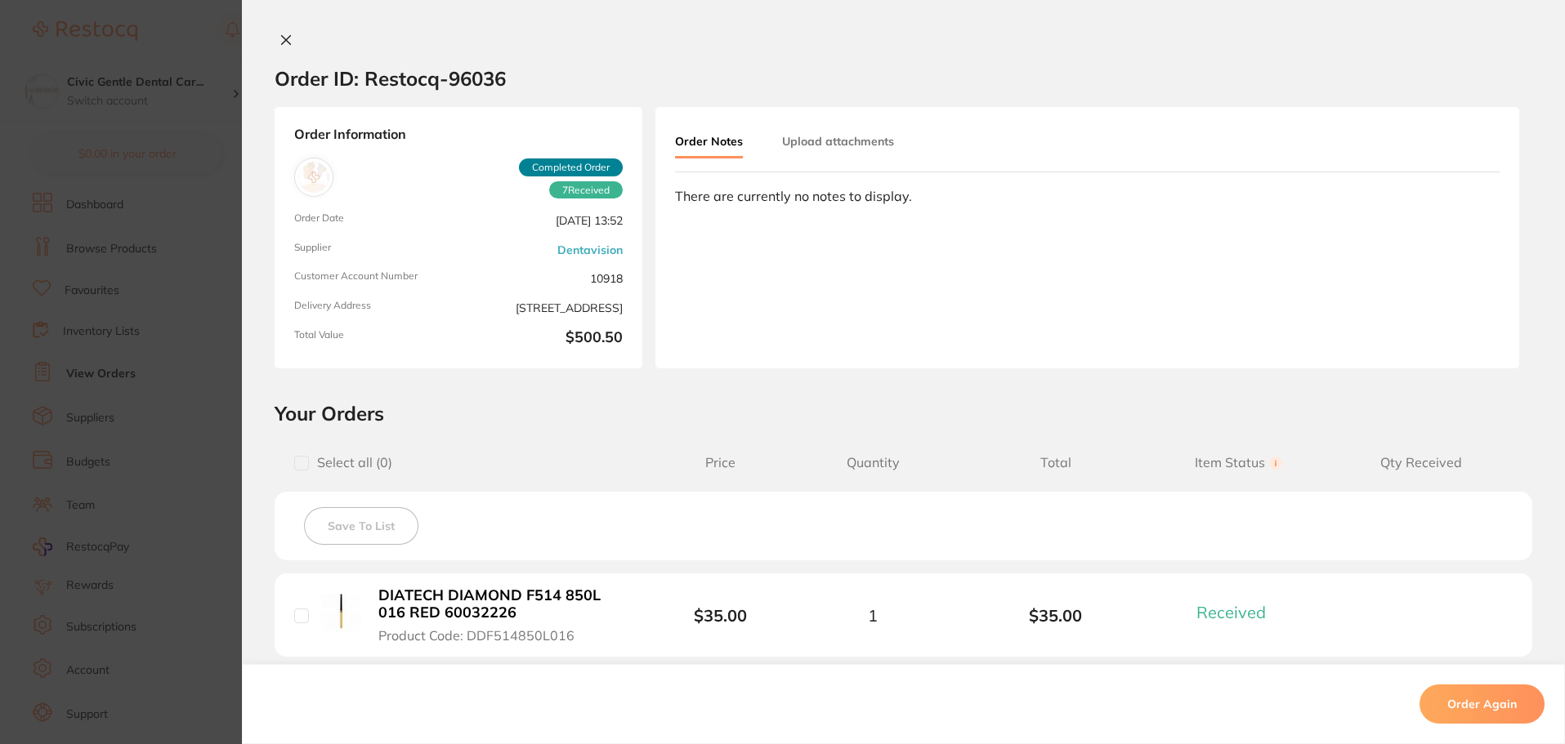
click at [810, 139] on button "Upload attachments" at bounding box center [838, 141] width 112 height 29
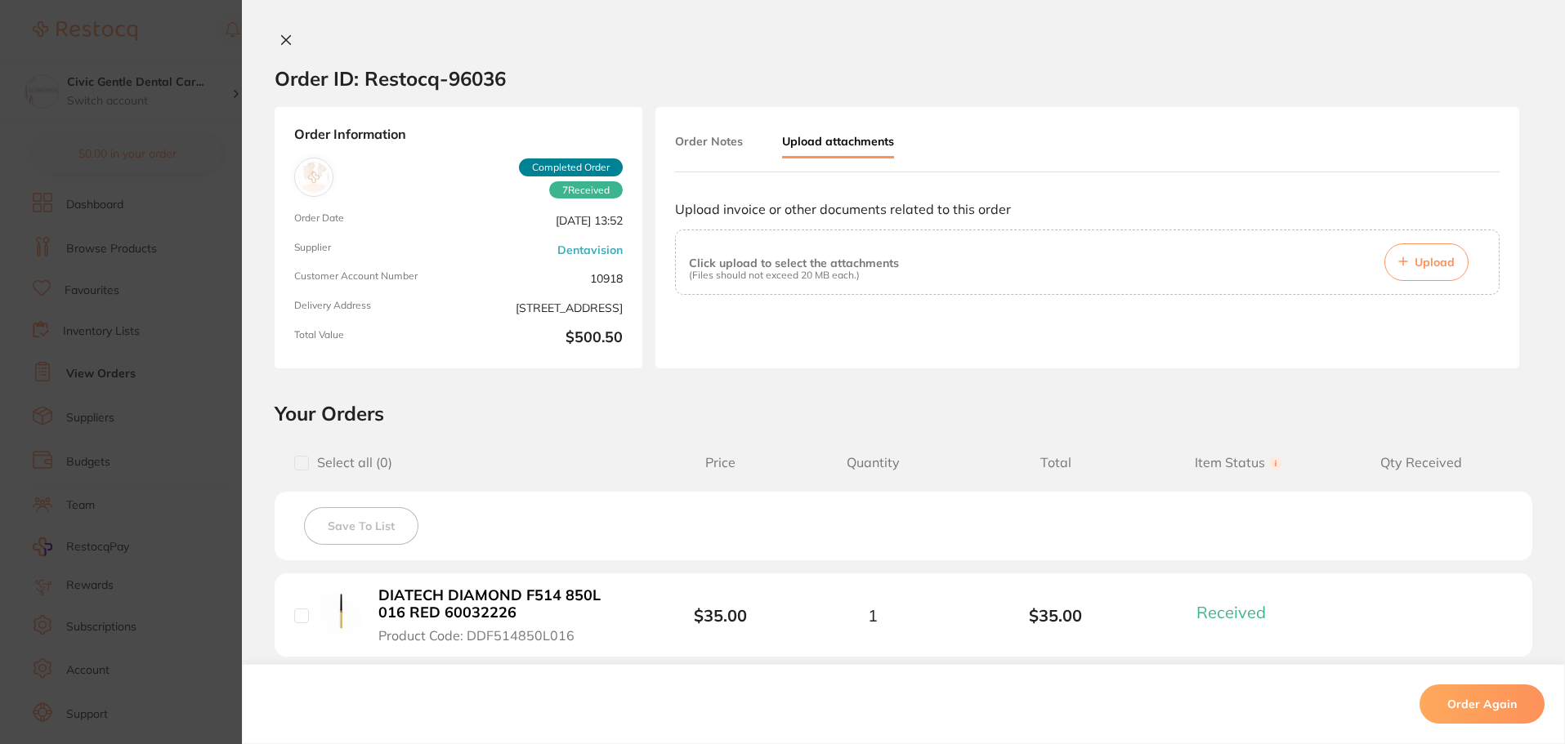
click at [283, 40] on icon at bounding box center [286, 40] width 9 height 9
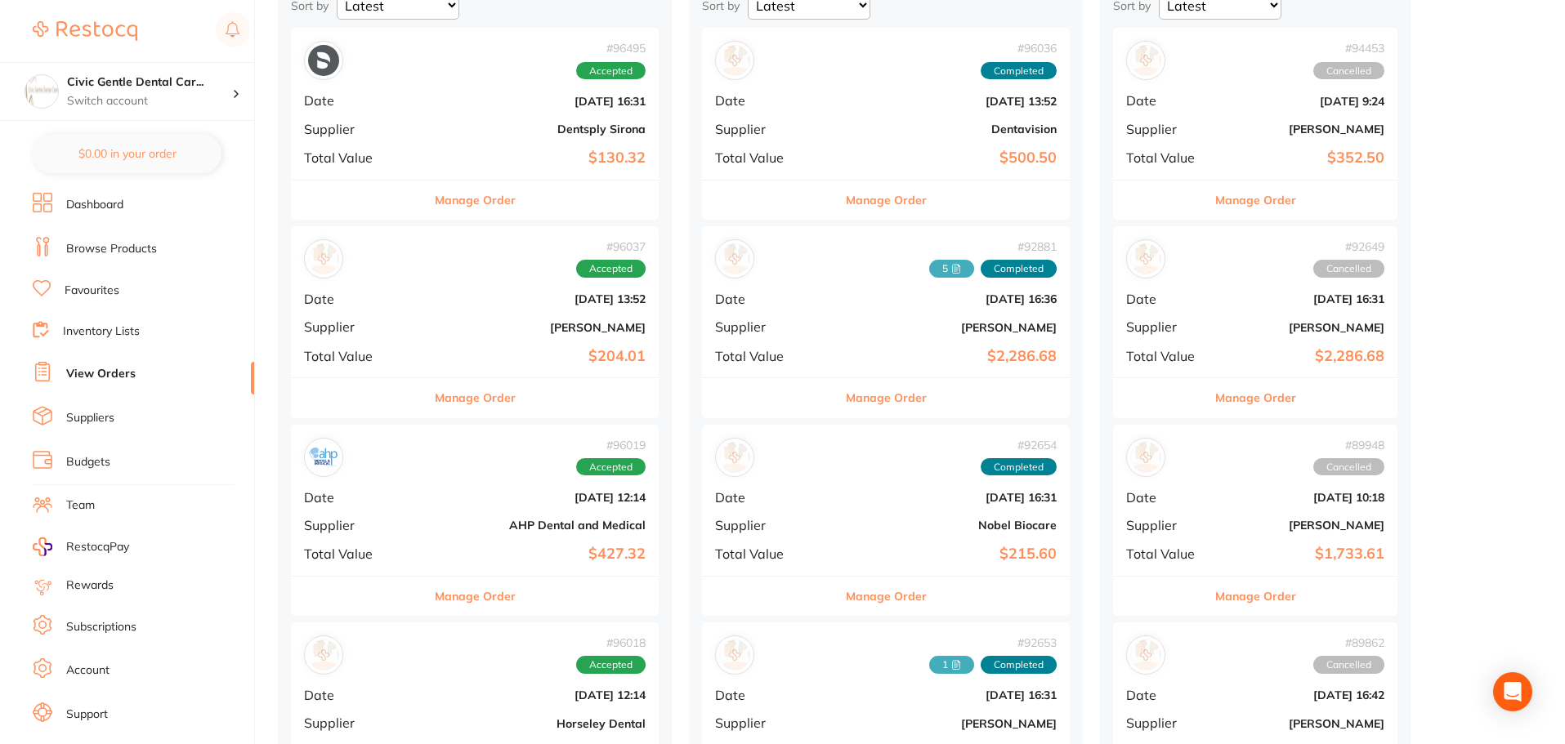
scroll to position [82, 0]
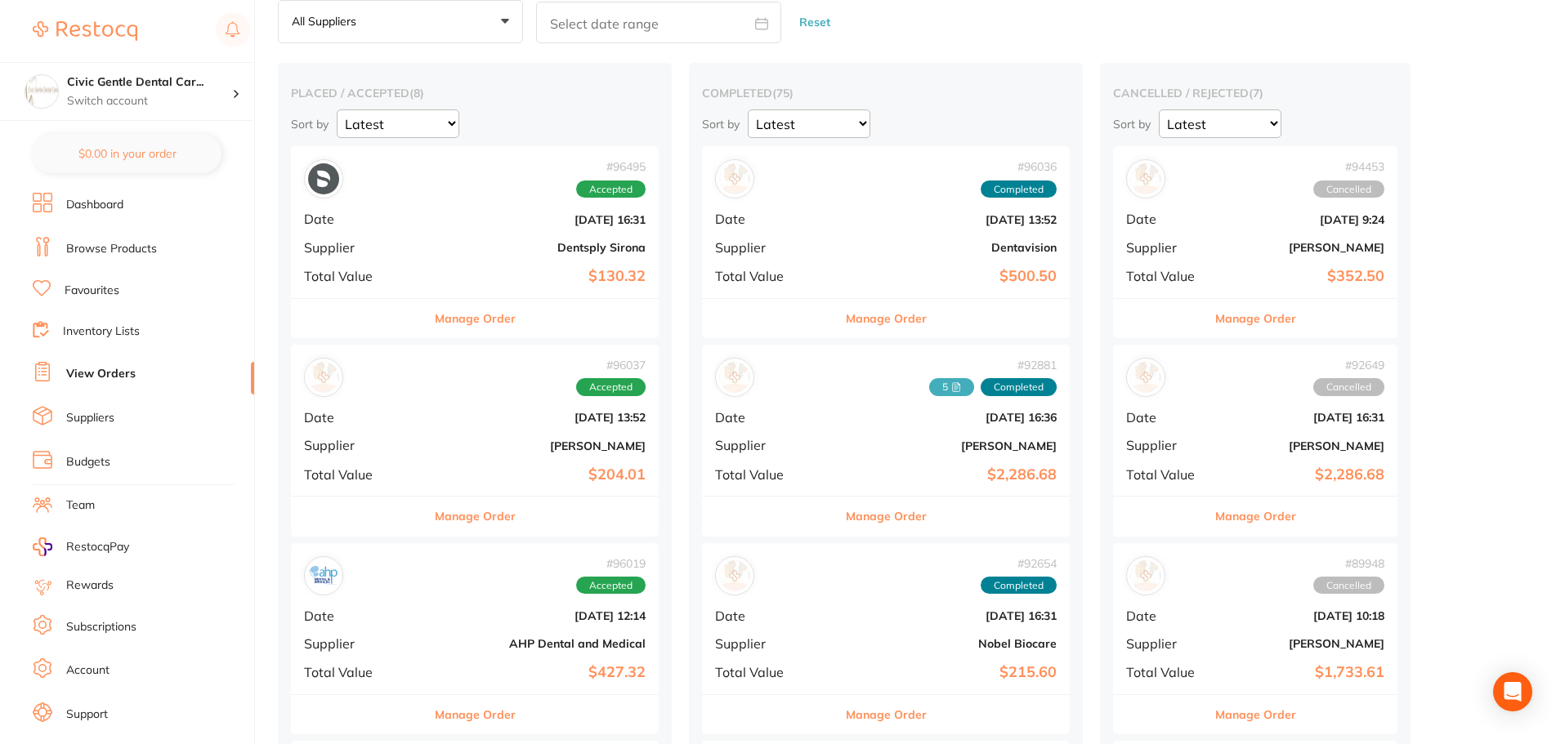
click at [846, 324] on button "Manage Order" at bounding box center [886, 318] width 81 height 39
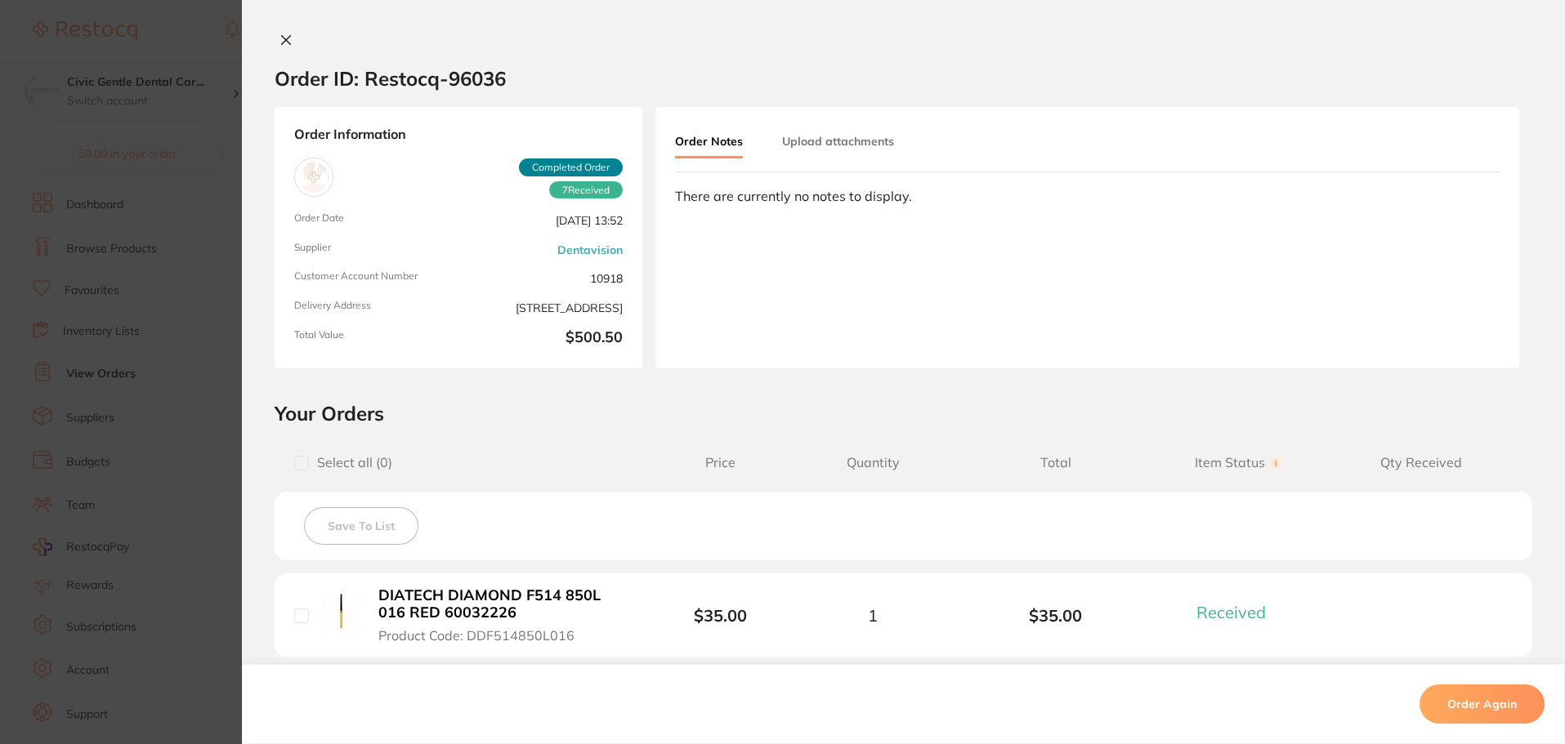
click at [832, 148] on button "Upload attachments" at bounding box center [838, 141] width 112 height 29
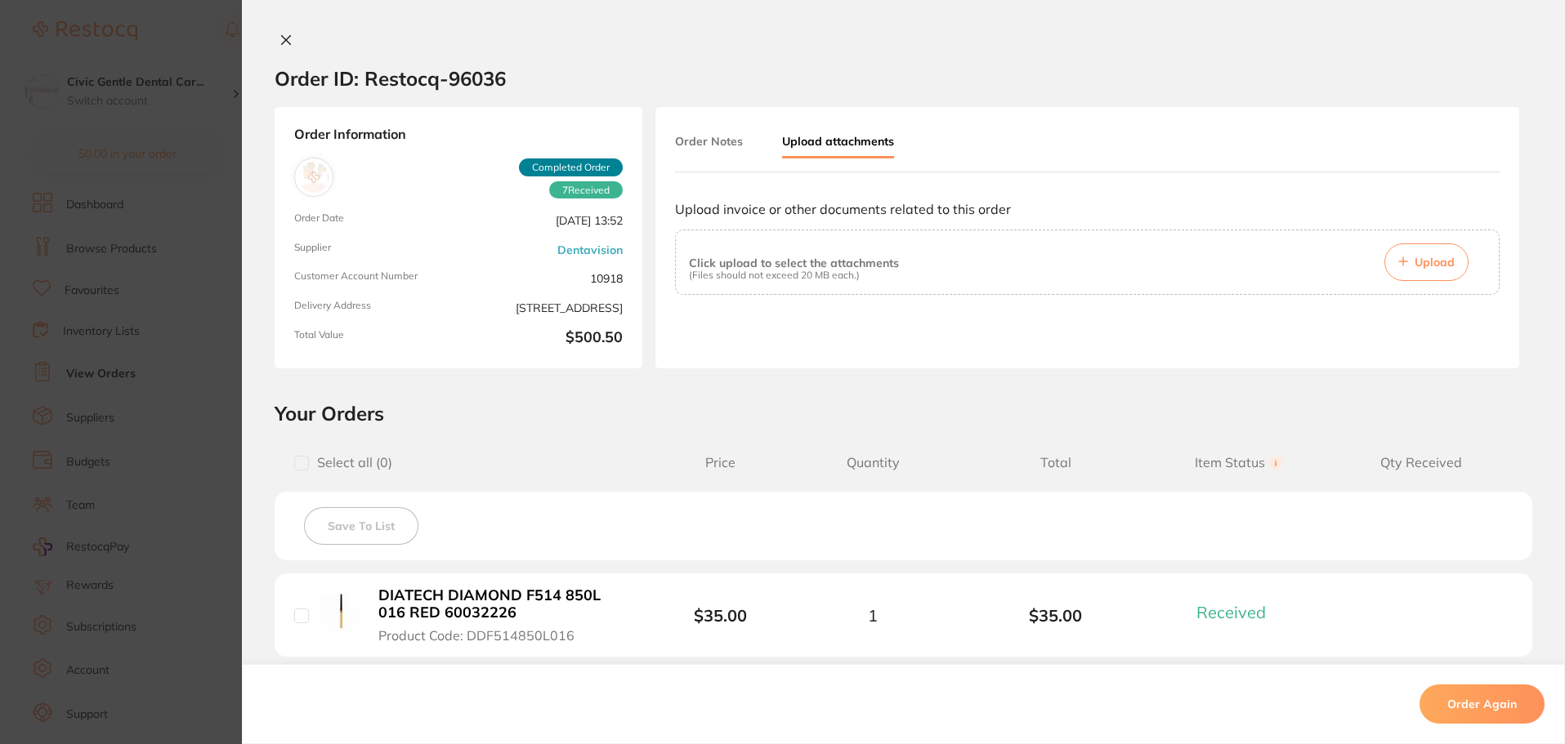
click at [1435, 258] on span "Upload" at bounding box center [1434, 262] width 40 height 15
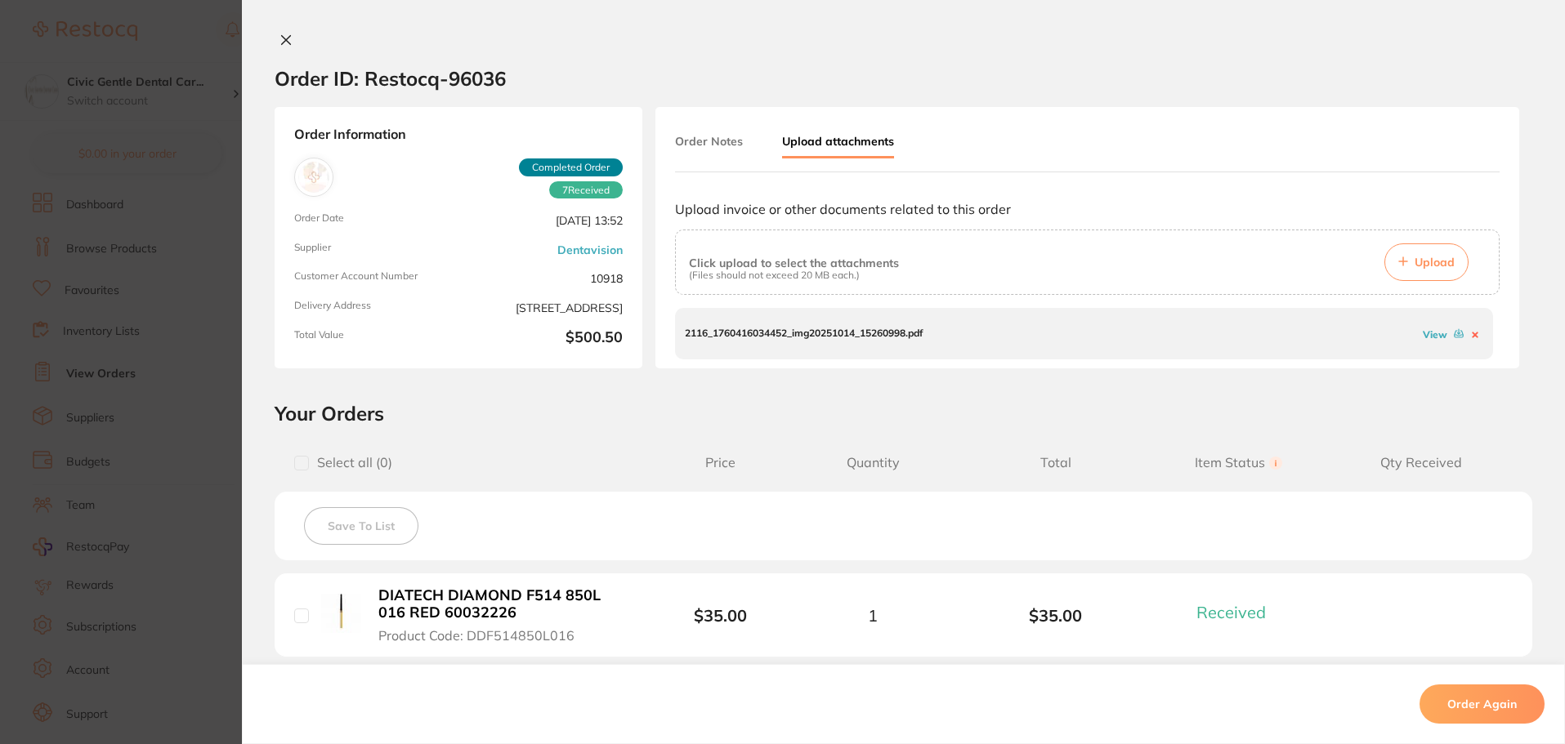
click at [725, 138] on button "Order Notes" at bounding box center [709, 141] width 68 height 29
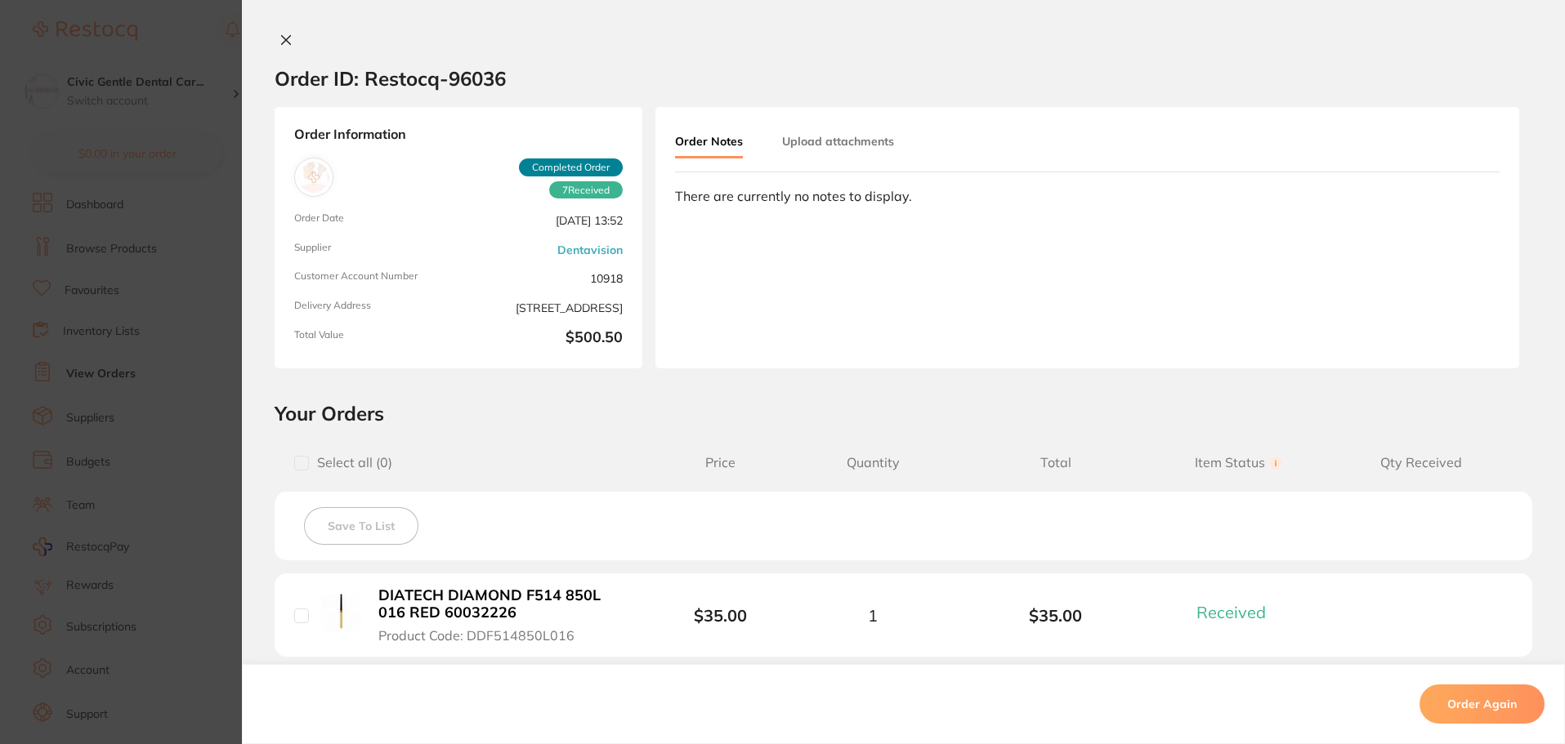
click at [284, 44] on icon at bounding box center [285, 39] width 13 height 13
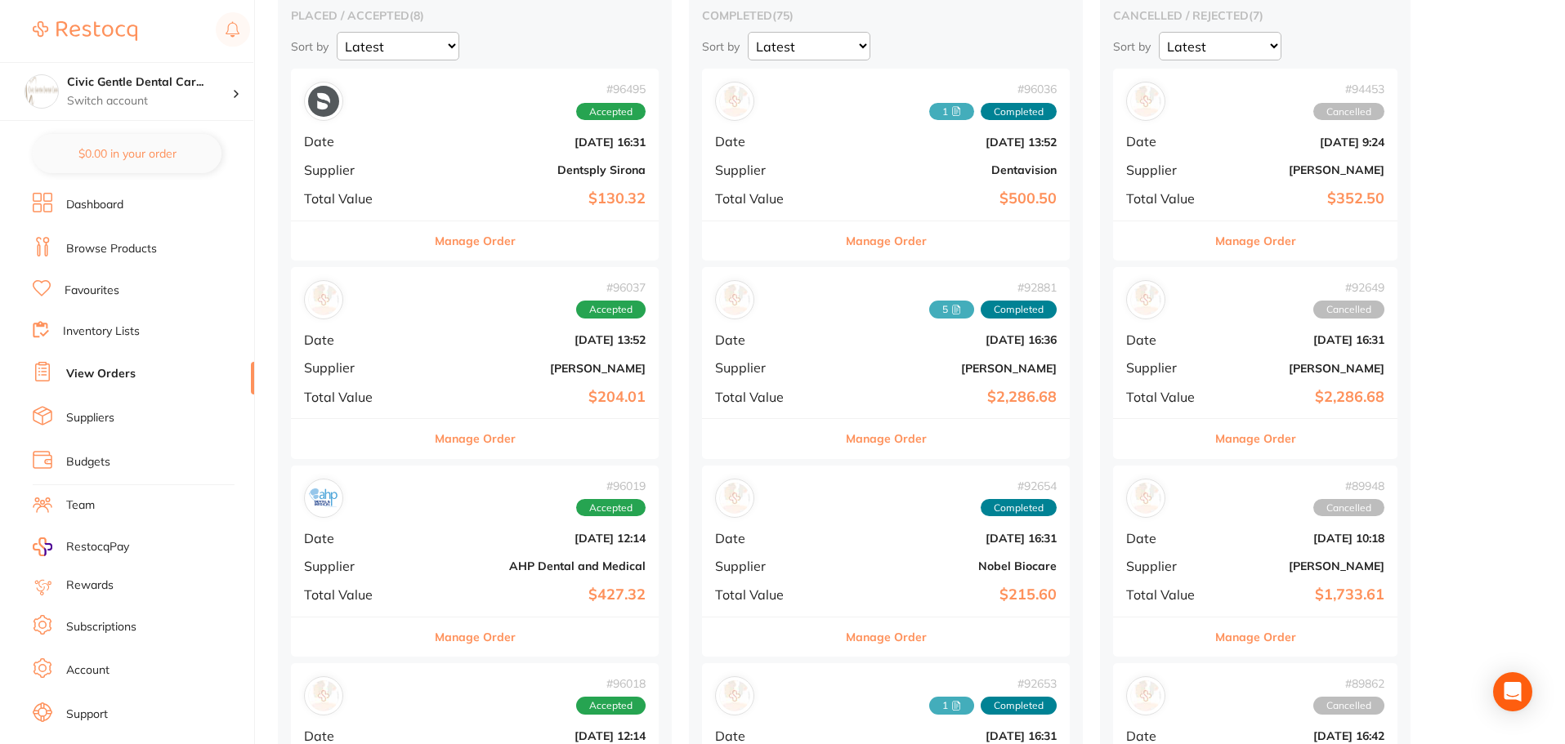
scroll to position [327, 0]
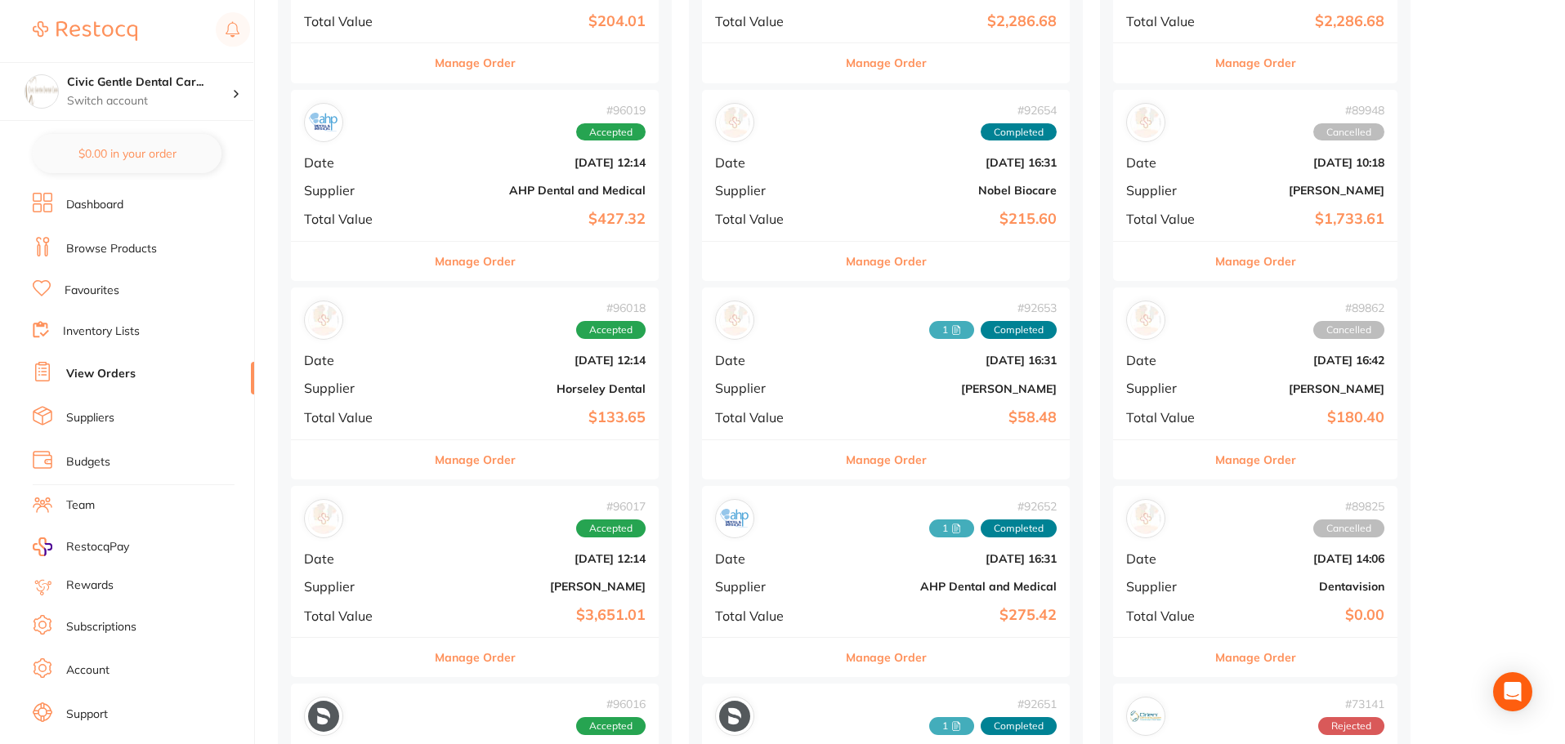
scroll to position [409, 0]
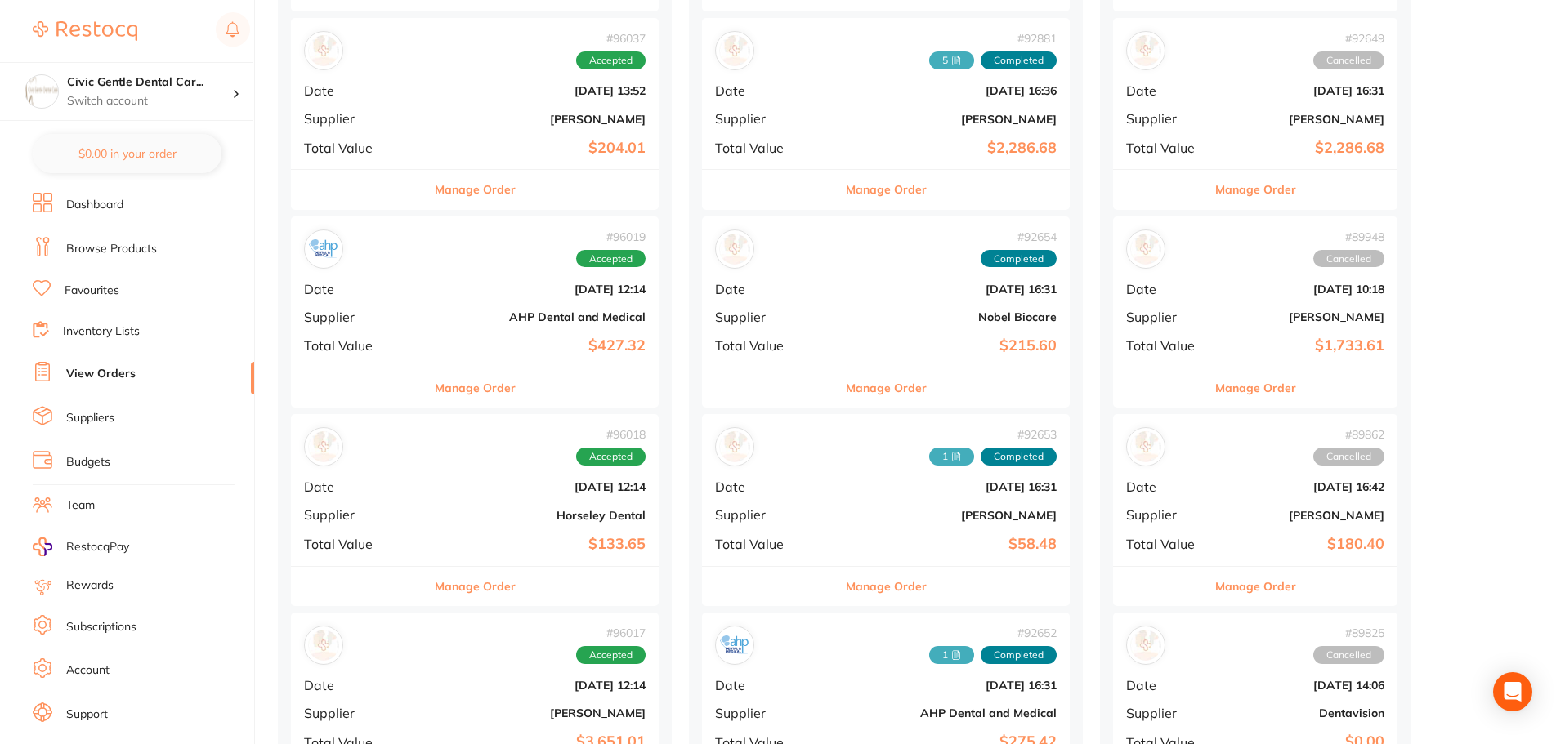
click at [435, 384] on button "Manage Order" at bounding box center [475, 387] width 81 height 39
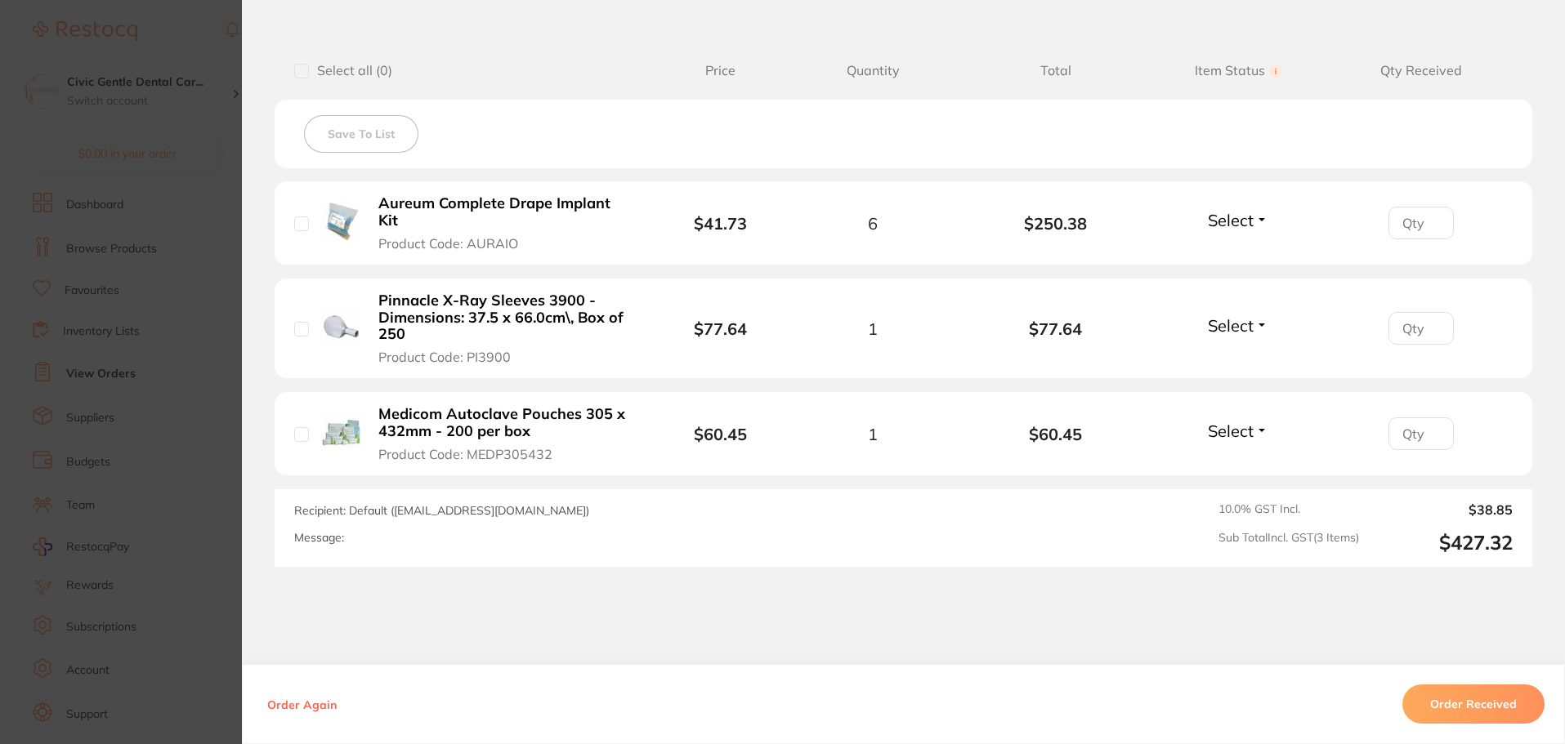
scroll to position [409, 0]
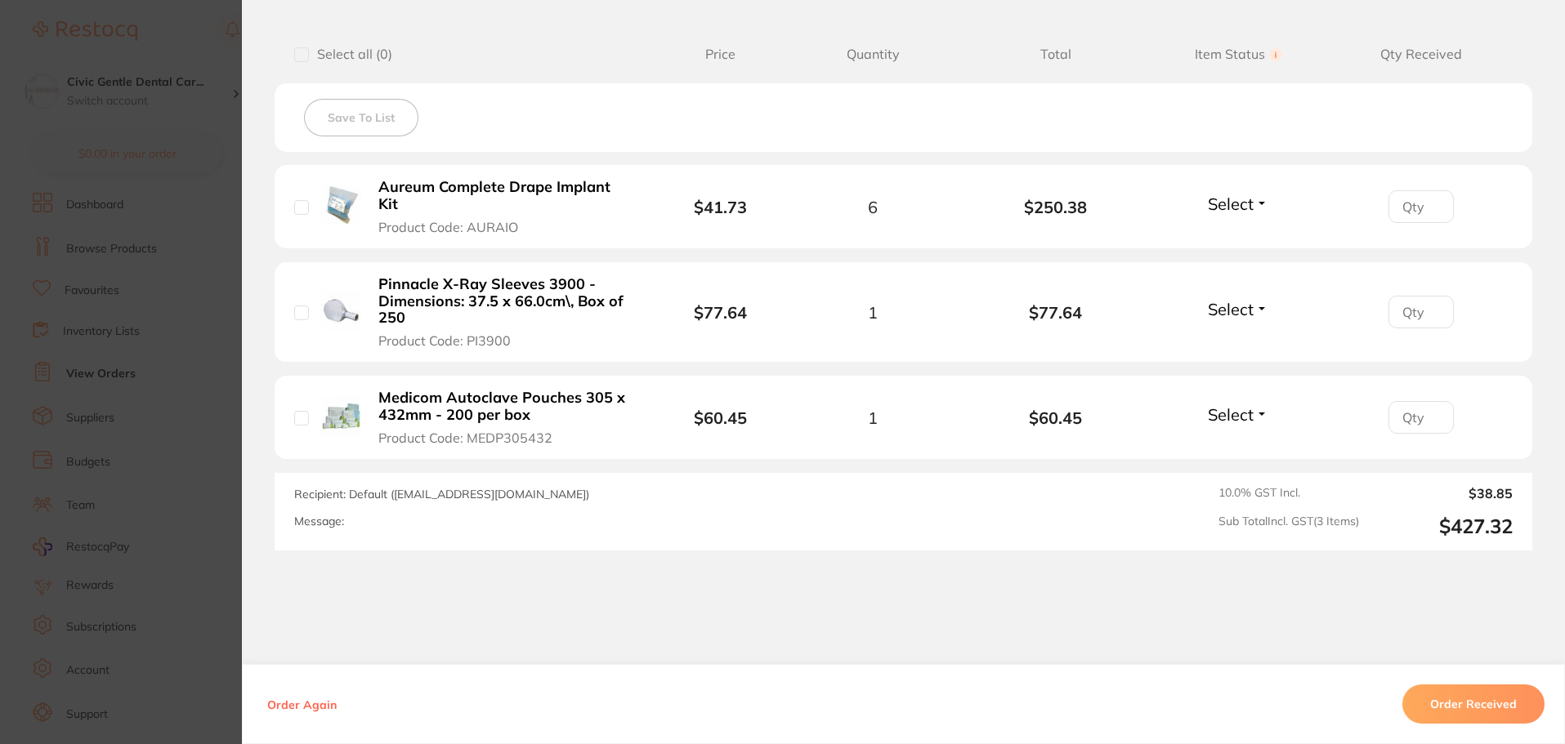
click at [1245, 212] on span "Select" at bounding box center [1231, 204] width 46 height 20
click at [1234, 239] on span "Received" at bounding box center [1238, 239] width 42 height 12
click at [1245, 314] on span "Select" at bounding box center [1231, 309] width 46 height 20
click at [1233, 340] on span "Received" at bounding box center [1238, 344] width 42 height 12
drag, startPoint x: 1051, startPoint y: 312, endPoint x: 752, endPoint y: 600, distance: 416.0
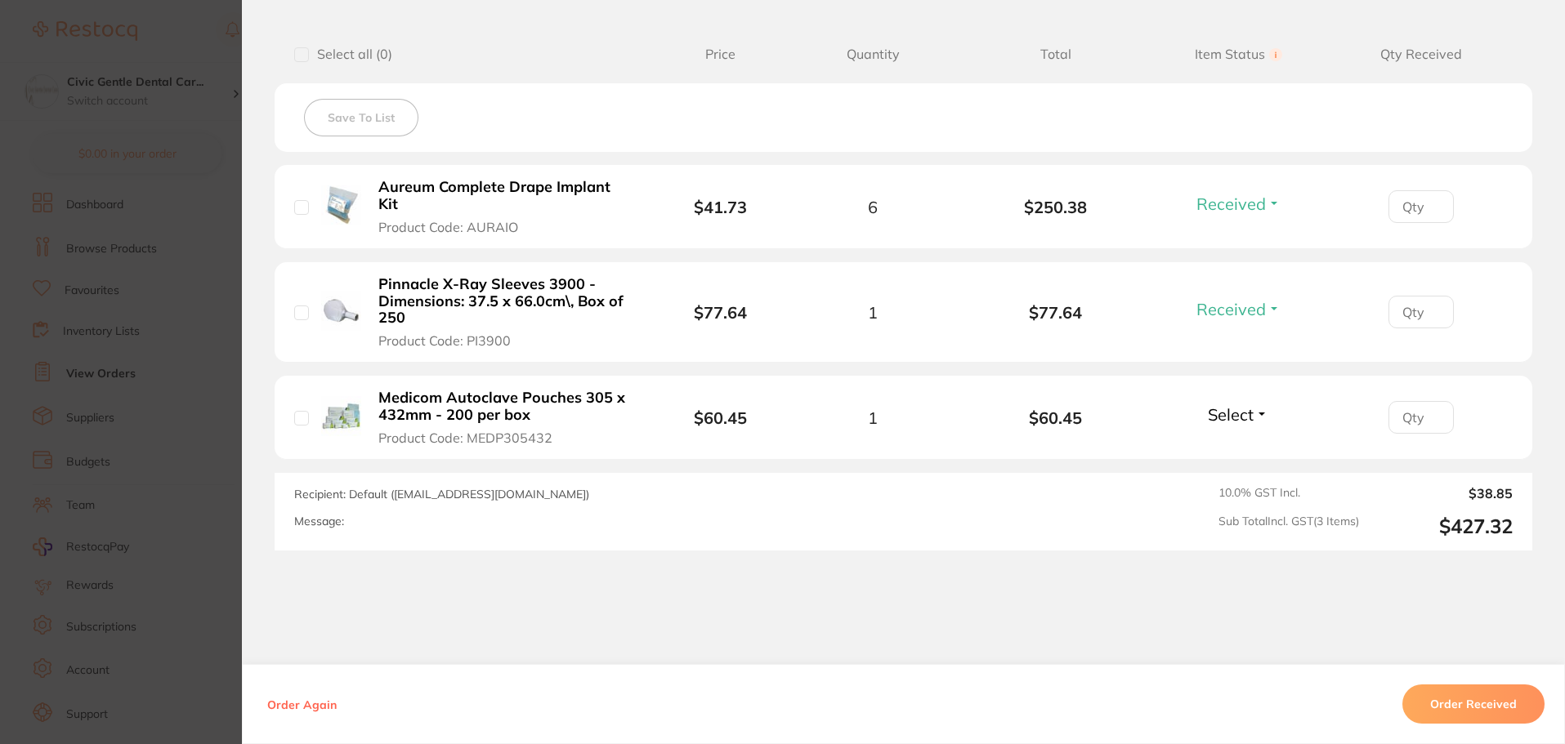
click at [752, 600] on div "Order ID: Restocq- 96019 Order Information 2 Received Accepted Order Order Date…" at bounding box center [903, 389] width 1323 height 712
click at [1261, 418] on button "Select" at bounding box center [1238, 414] width 70 height 20
click at [1243, 447] on span "Received" at bounding box center [1238, 450] width 42 height 12
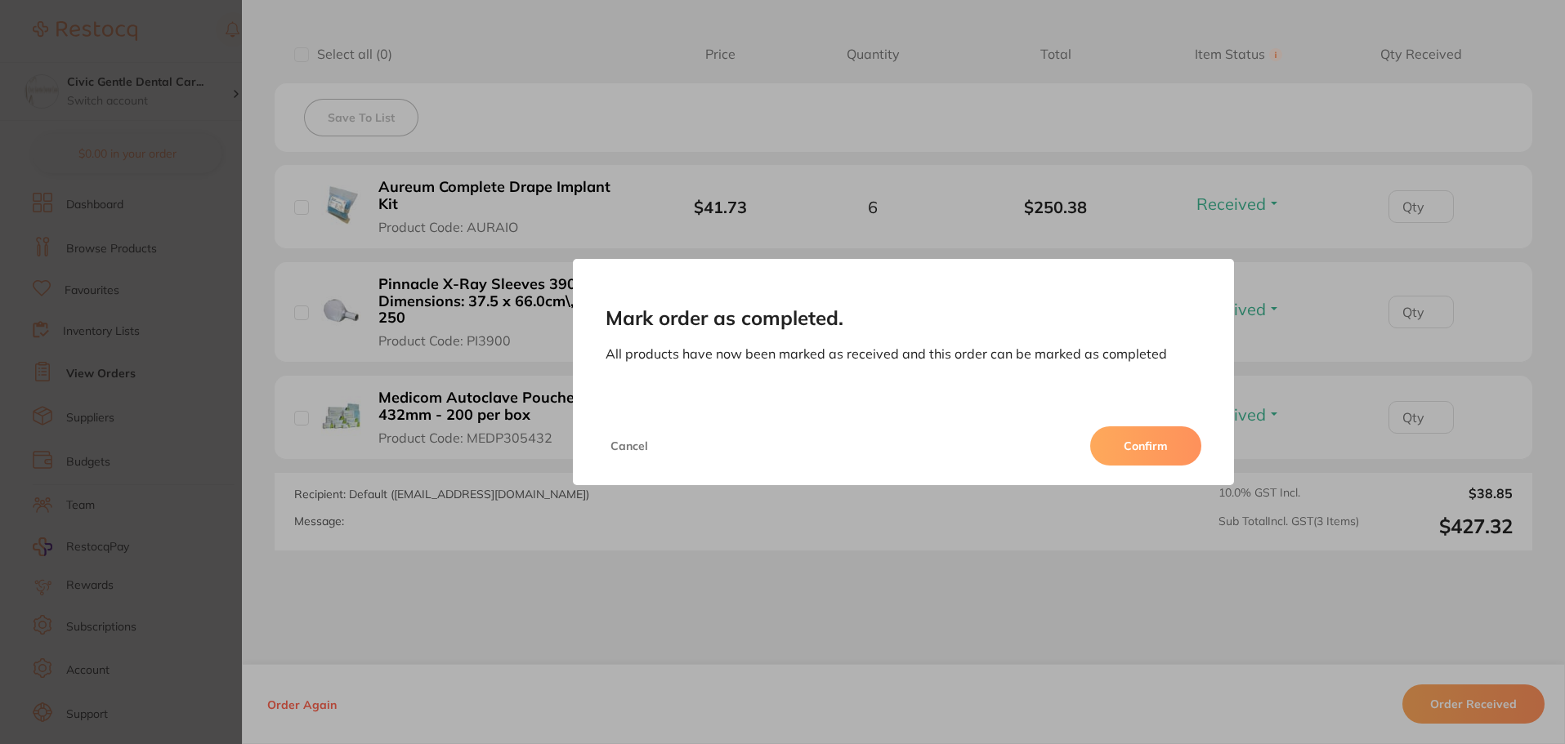
click at [1135, 444] on button "Confirm" at bounding box center [1145, 445] width 111 height 39
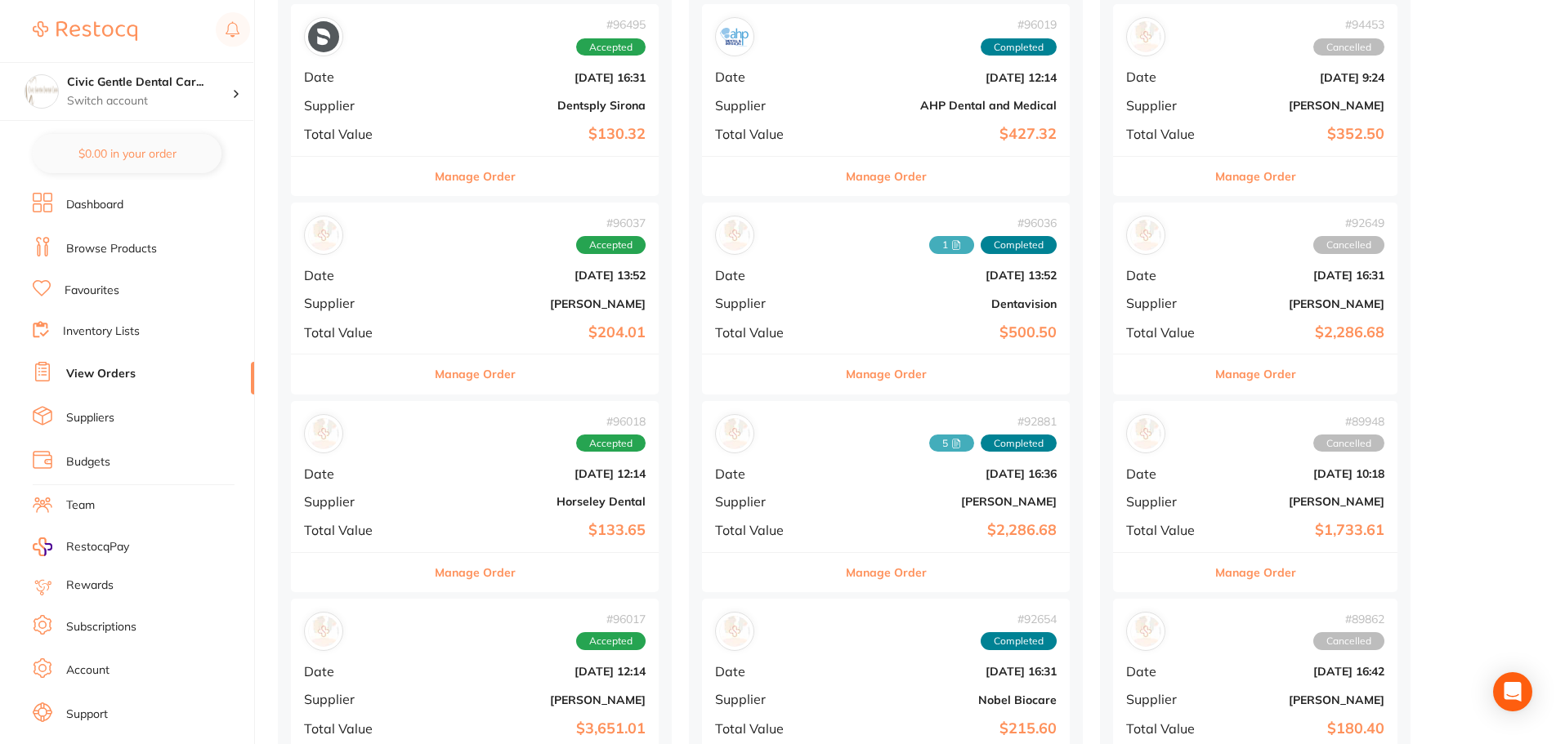
scroll to position [82, 0]
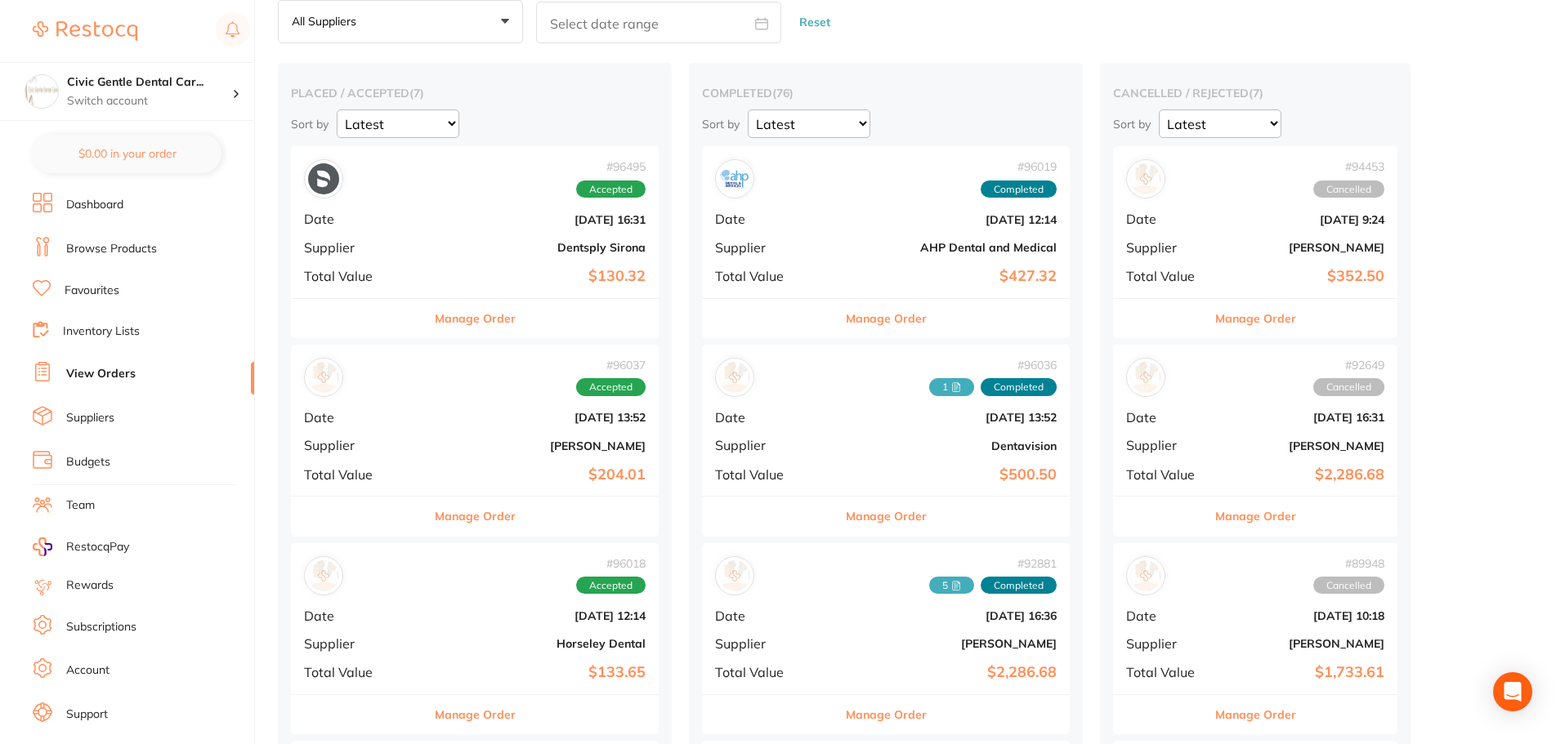
click at [846, 321] on button "Manage Order" at bounding box center [886, 318] width 81 height 39
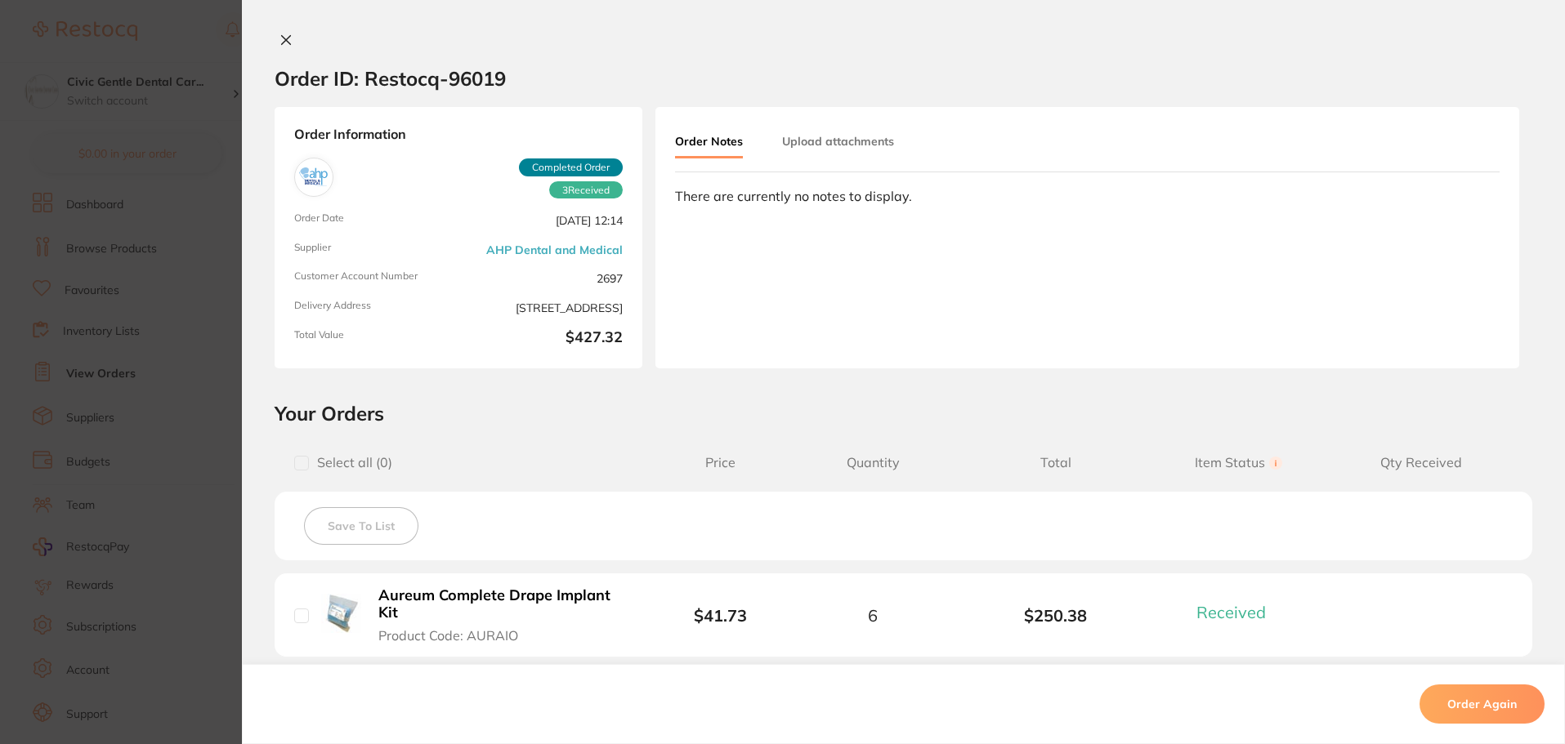
click at [761, 203] on div "There are currently no notes to display." at bounding box center [1087, 196] width 824 height 15
click at [828, 141] on button "Upload attachments" at bounding box center [838, 141] width 112 height 29
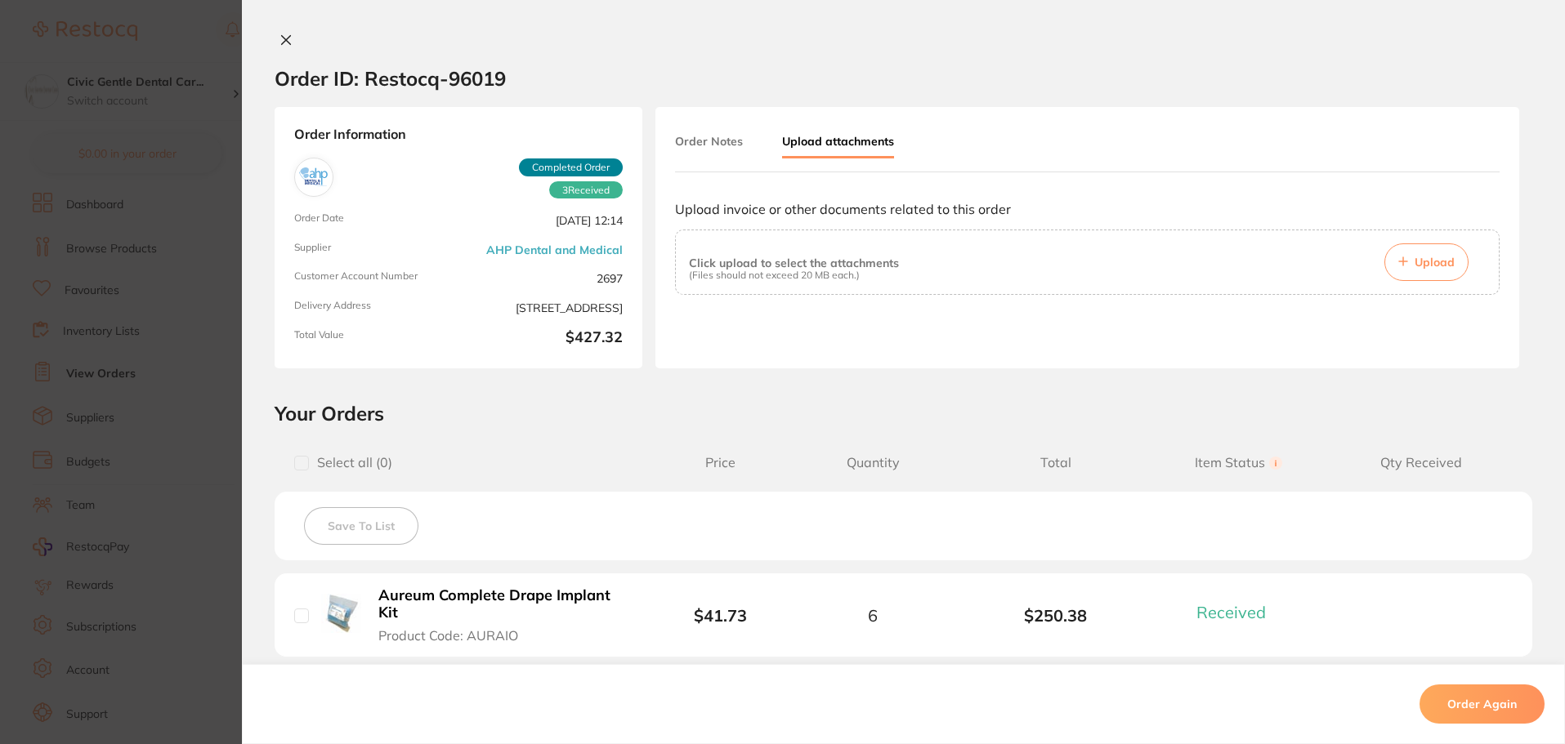
click at [1407, 258] on button "Upload" at bounding box center [1426, 262] width 84 height 38
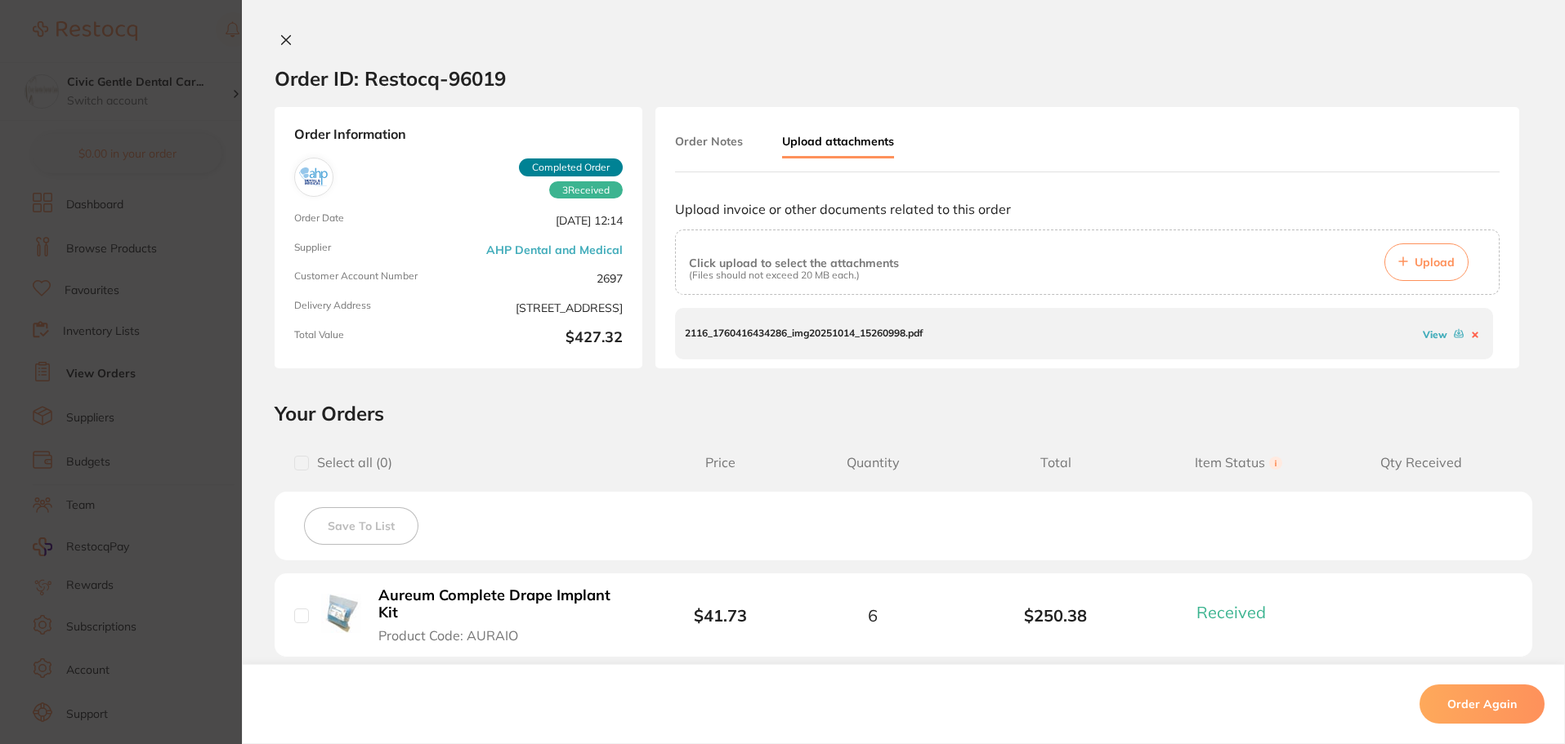
click at [1472, 334] on icon at bounding box center [1474, 335] width 4 height 4
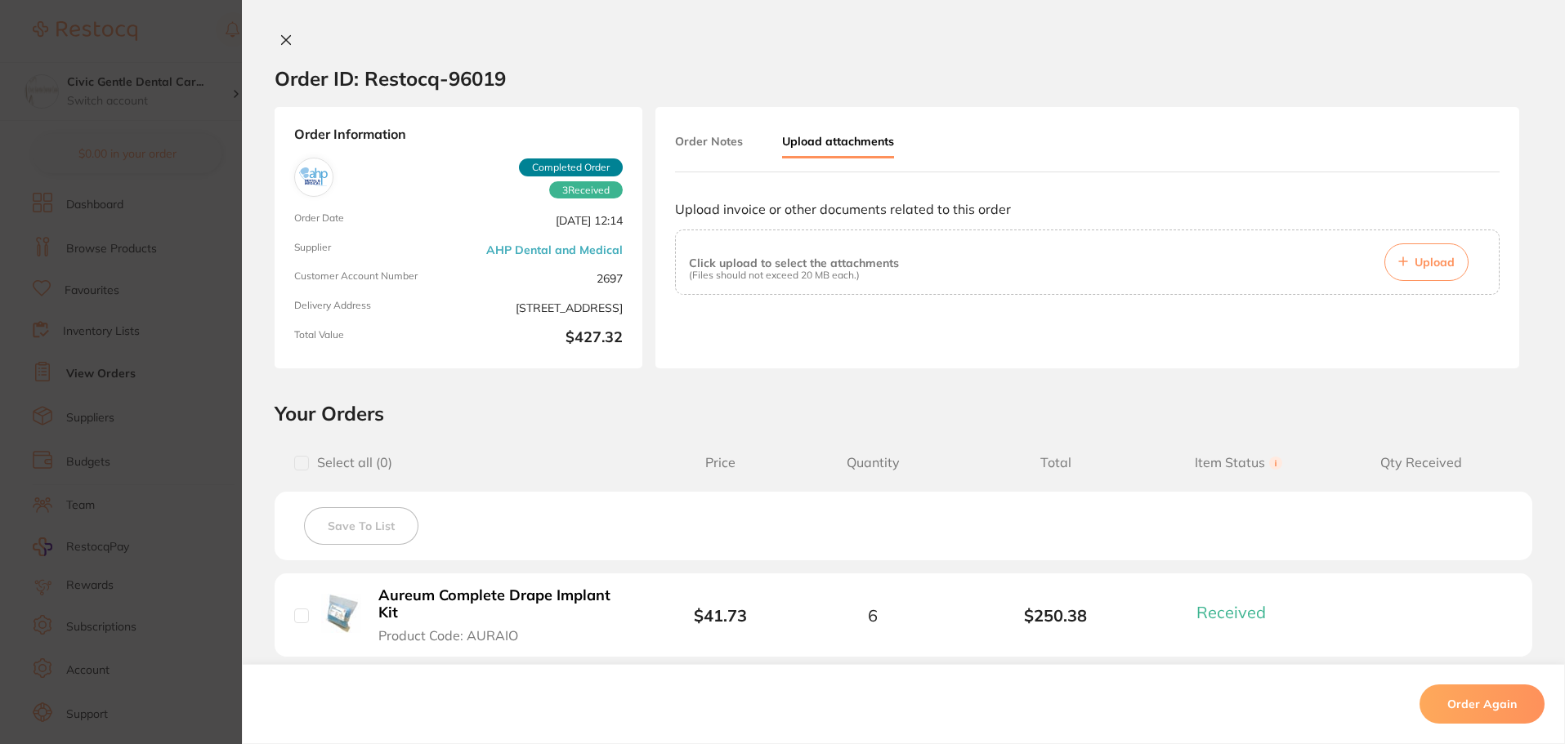
click at [1431, 270] on button "Upload" at bounding box center [1426, 262] width 84 height 38
click at [1435, 265] on span "Upload" at bounding box center [1434, 262] width 40 height 15
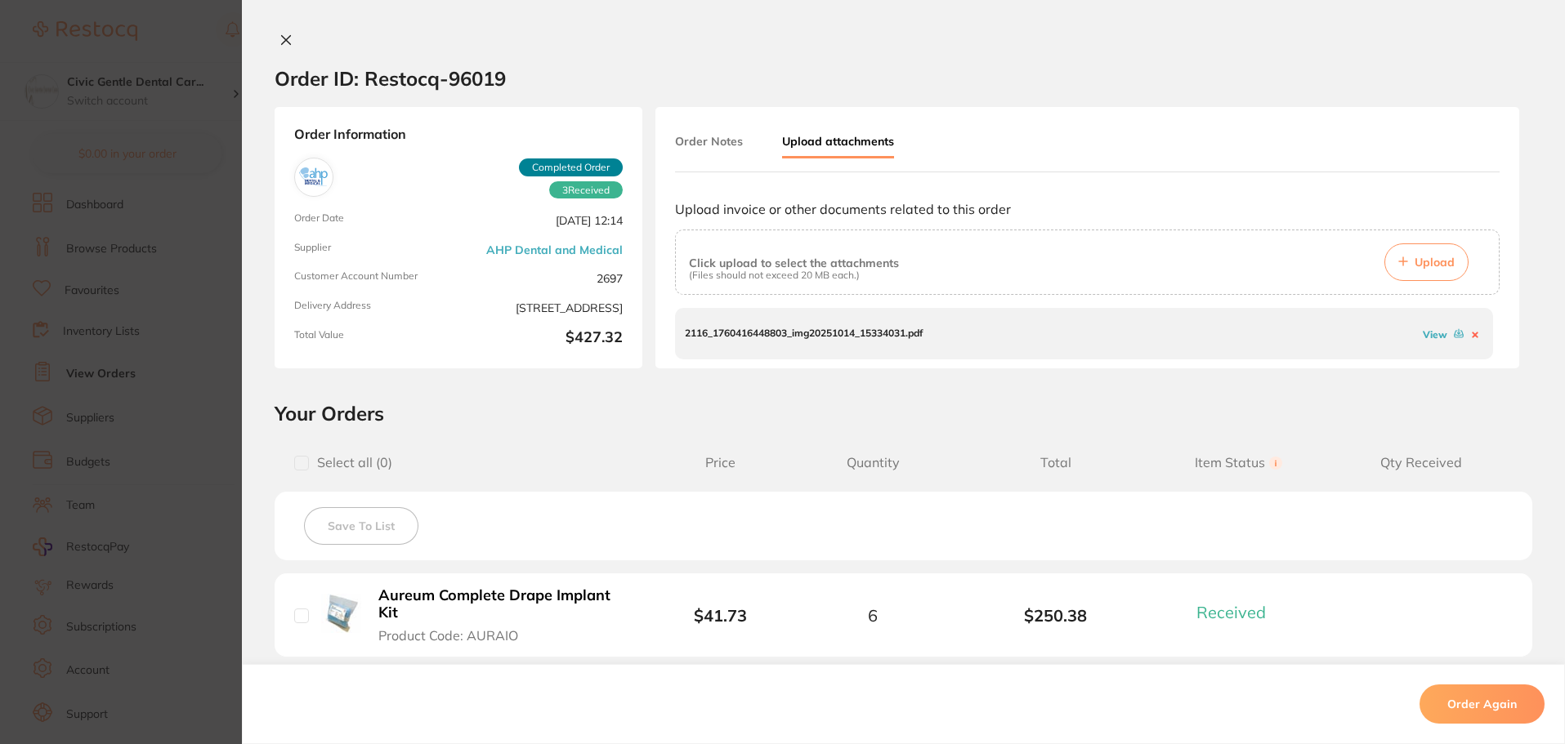
click at [711, 146] on button "Order Notes" at bounding box center [709, 141] width 68 height 29
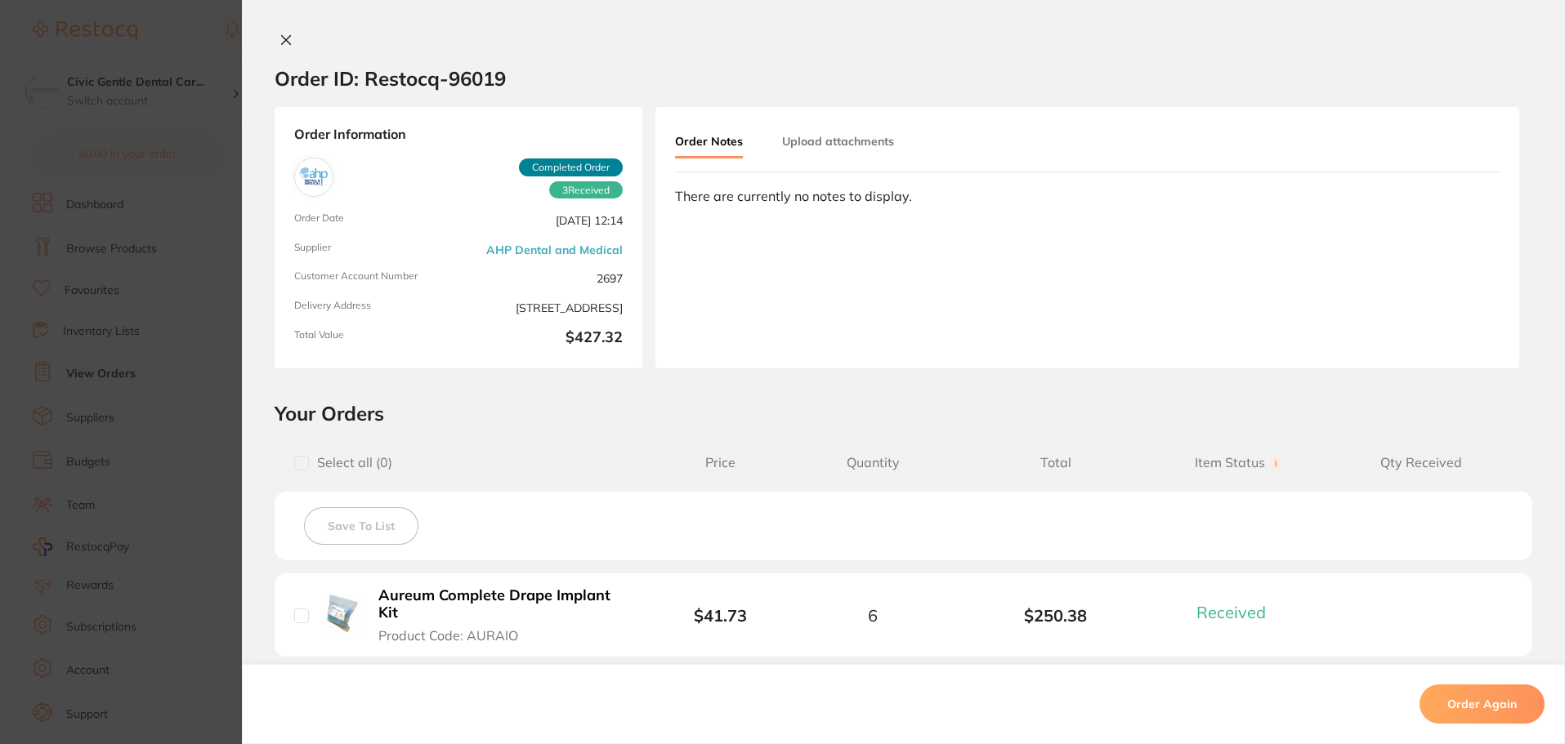
click at [810, 139] on button "Upload attachments" at bounding box center [838, 141] width 112 height 29
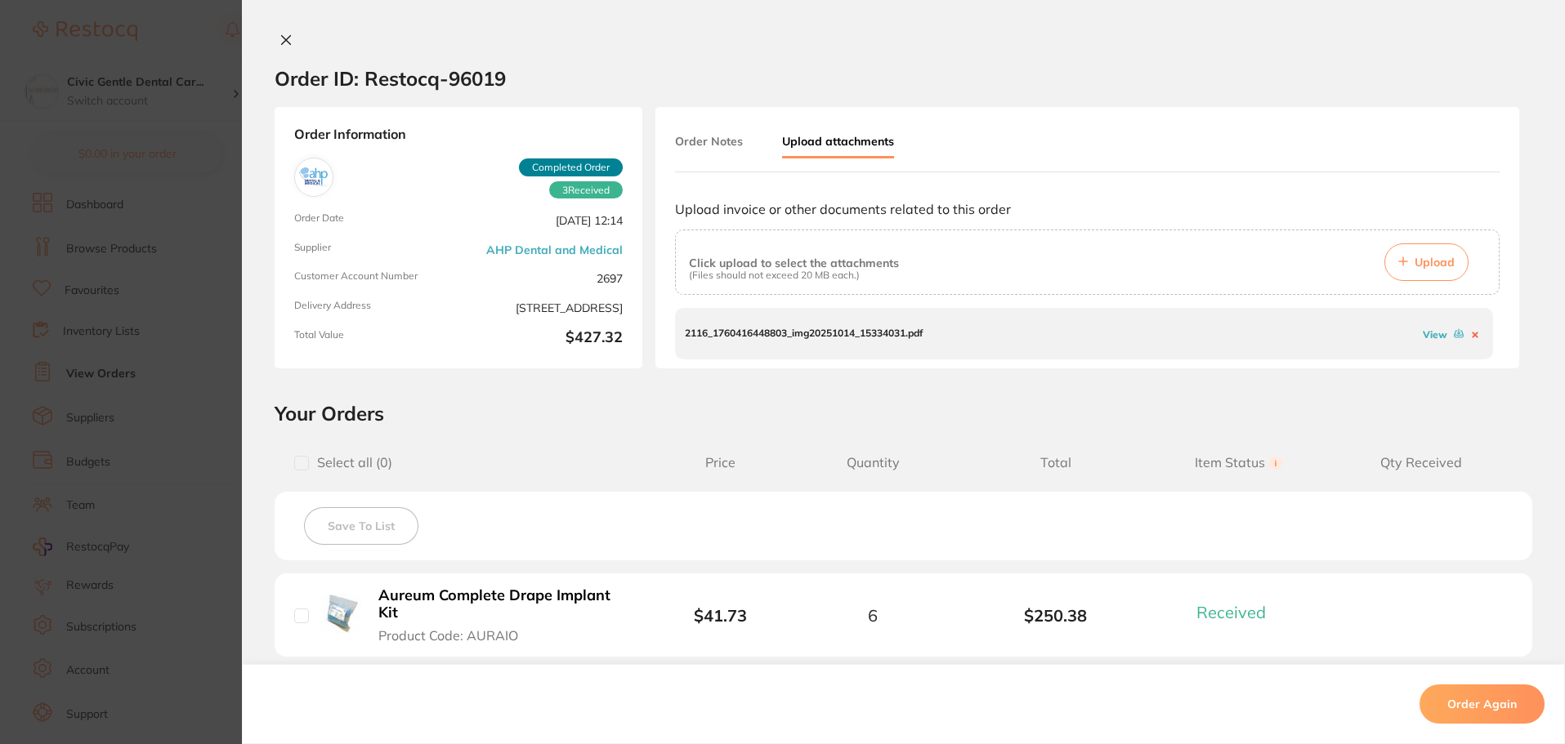
click at [282, 39] on icon at bounding box center [286, 40] width 9 height 9
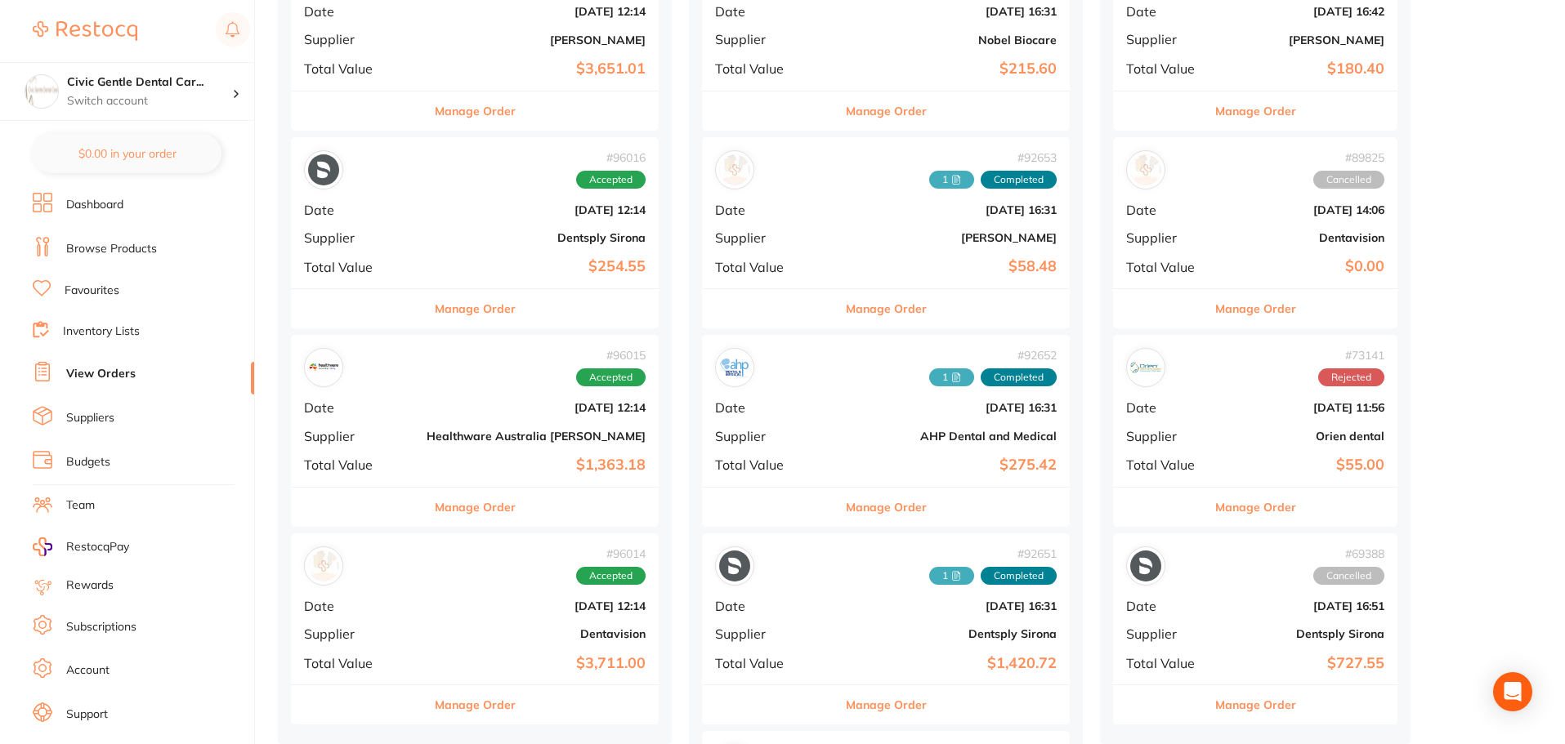
scroll to position [1062, 0]
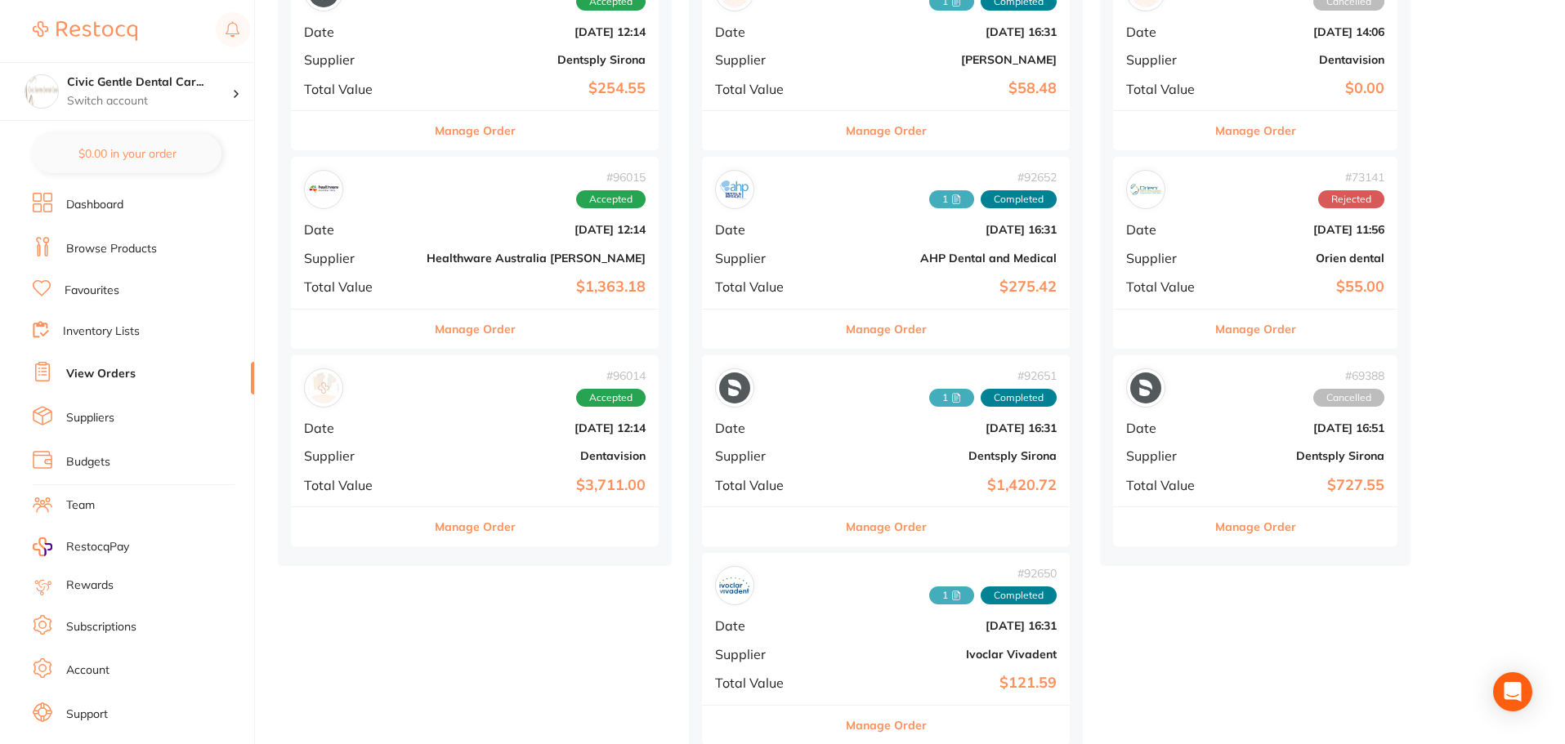
click at [532, 407] on div "# 96014 Accepted" at bounding box center [475, 387] width 342 height 39
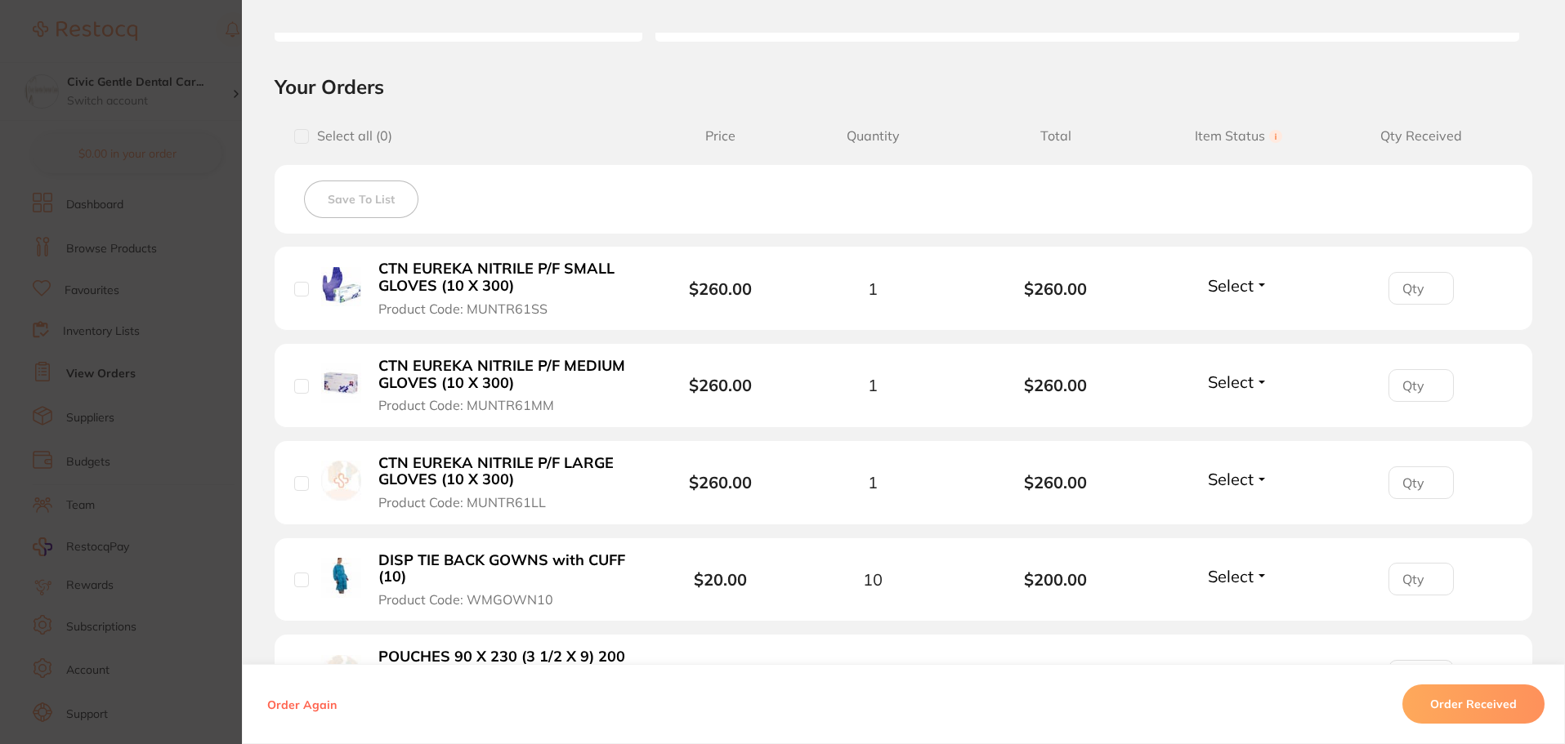
scroll to position [490, 0]
